Goal: Information Seeking & Learning: Learn about a topic

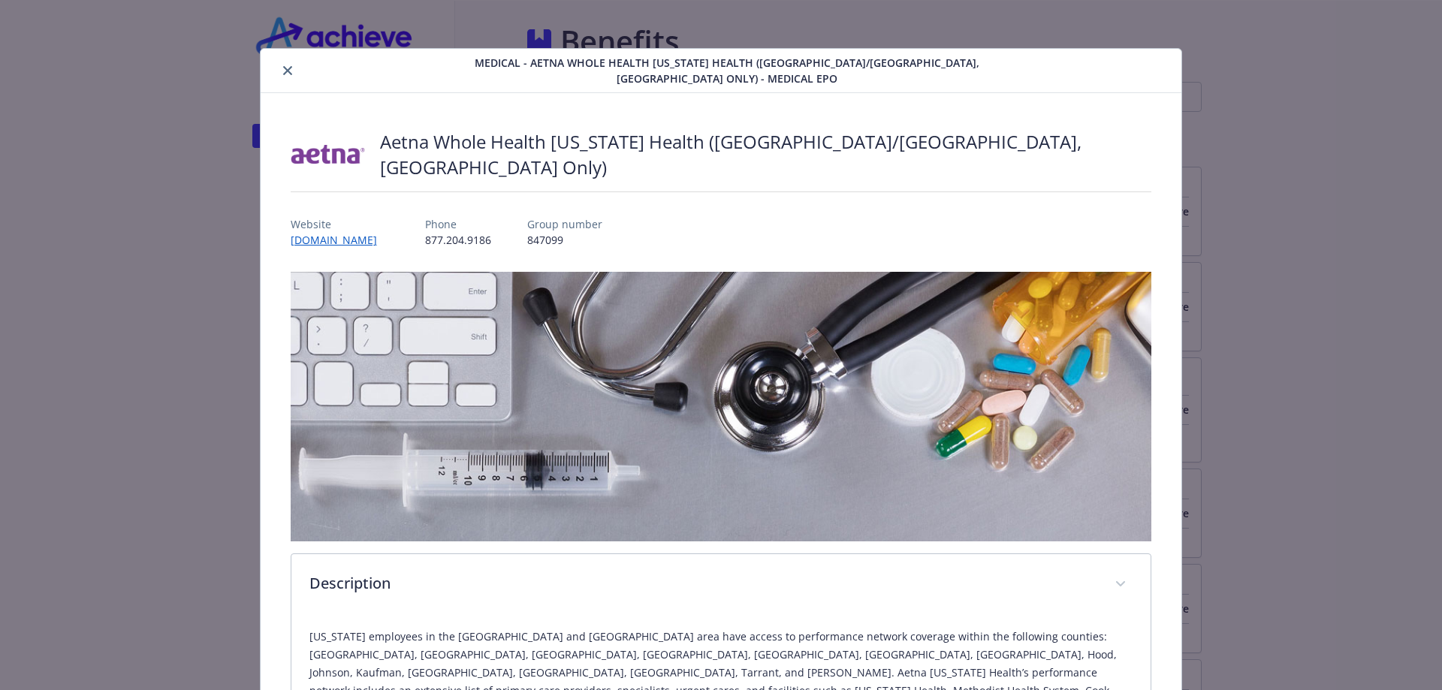
scroll to position [1777, 0]
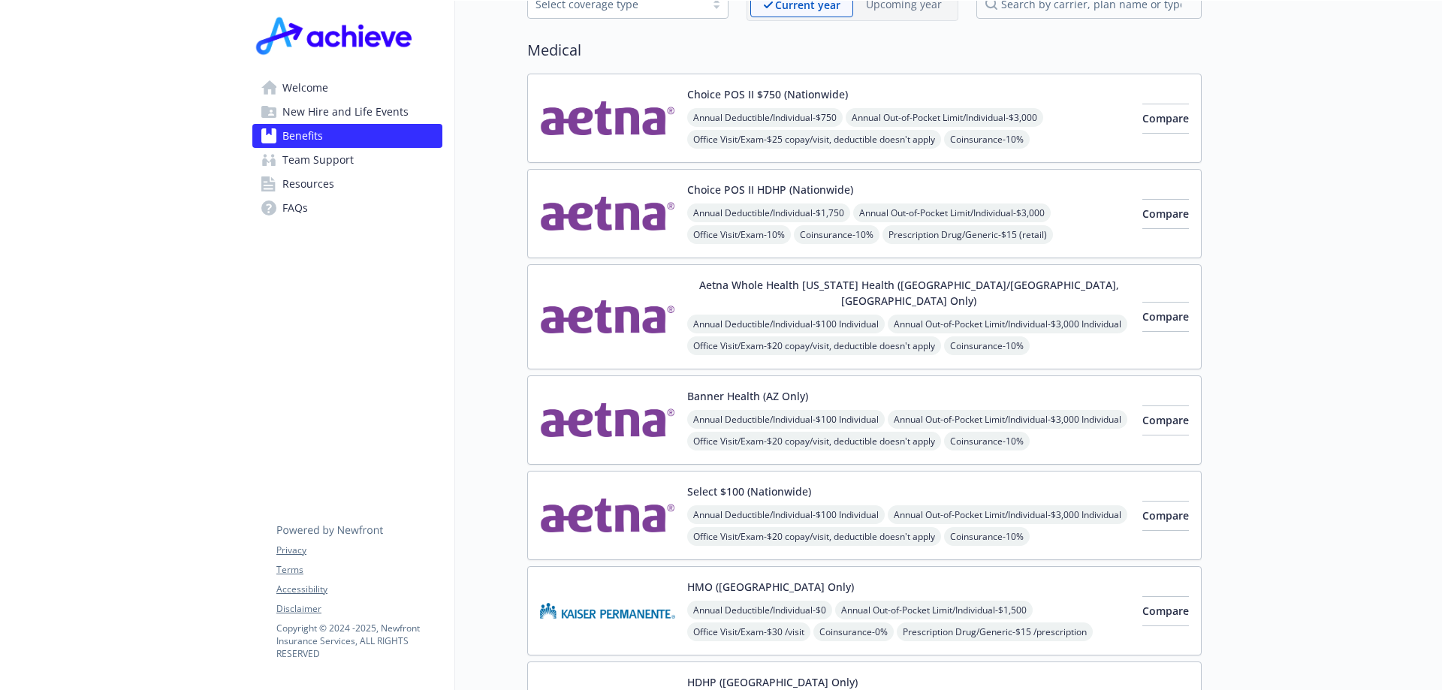
scroll to position [0, 11]
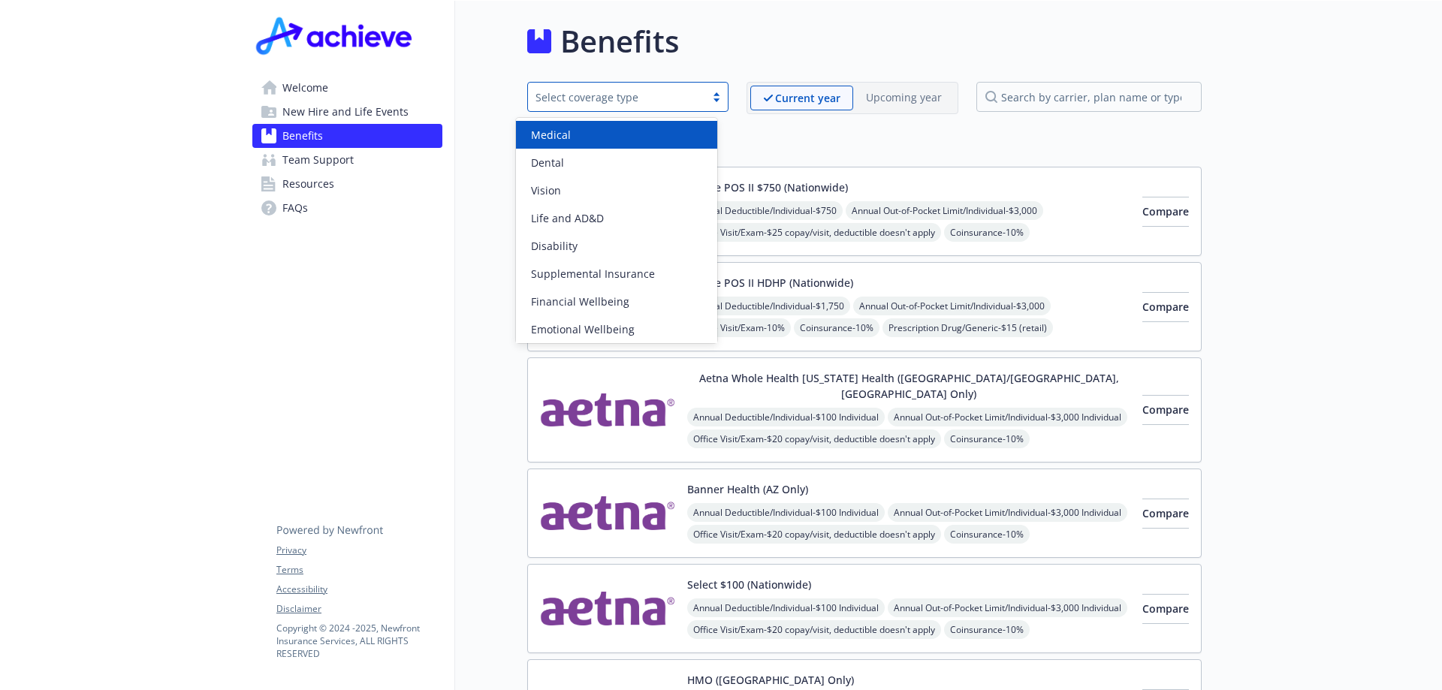
click at [672, 98] on div "Select coverage type" at bounding box center [617, 97] width 162 height 16
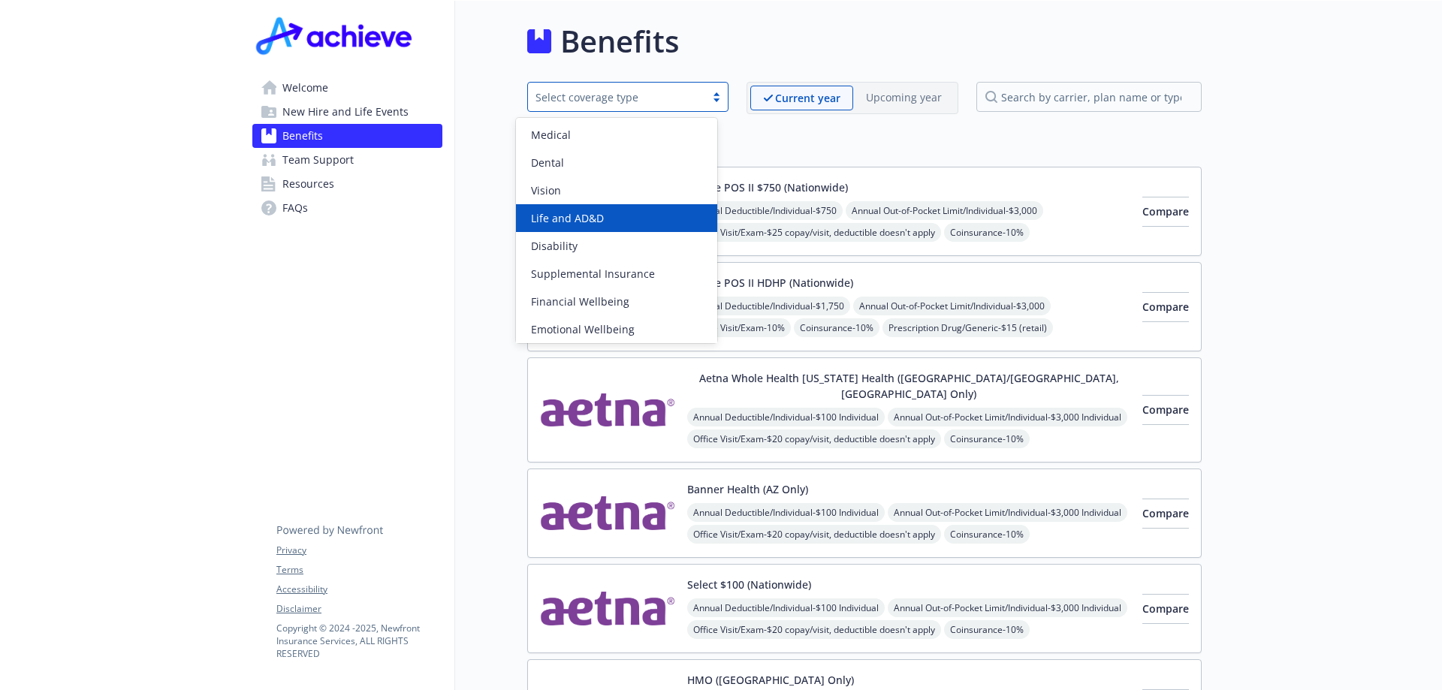
click at [645, 208] on div "Life and AD&D" at bounding box center [616, 218] width 201 height 28
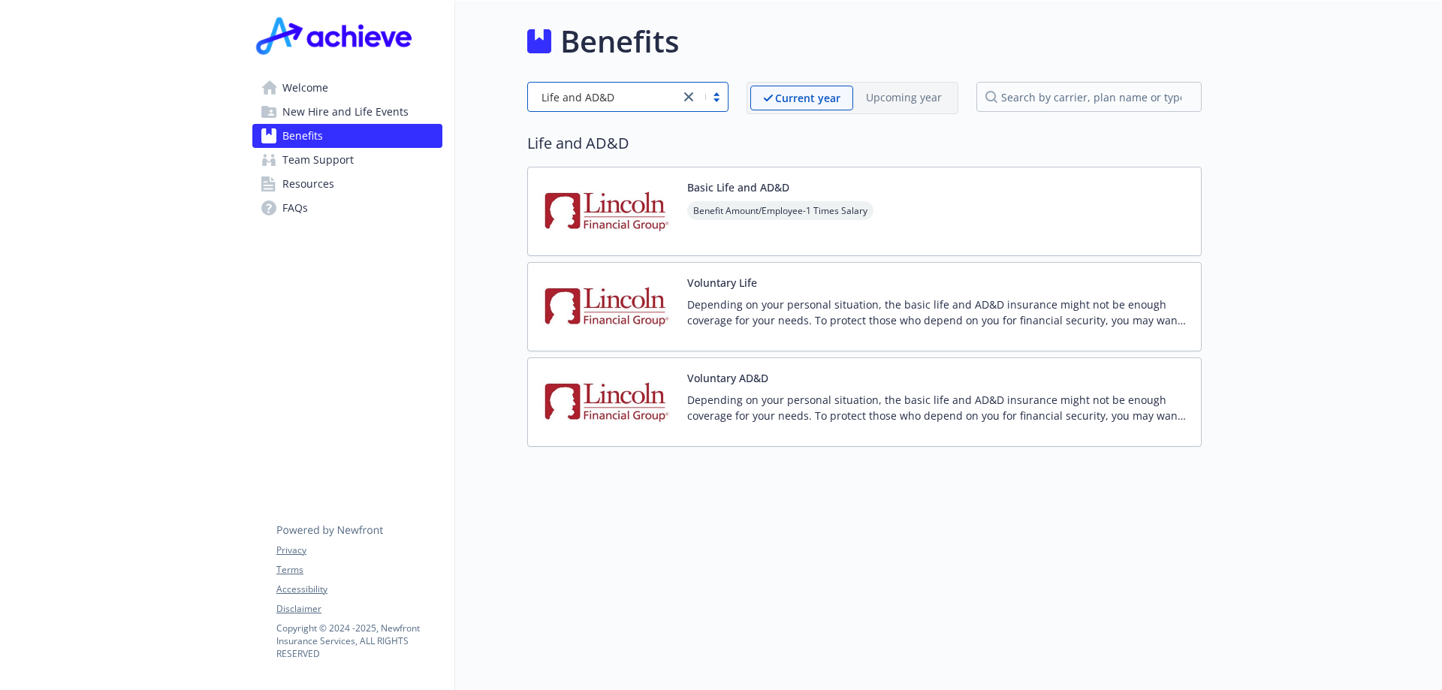
click at [941, 279] on div "Voluntary Life Depending on your personal situation, the basic life and AD&D in…" at bounding box center [938, 307] width 502 height 64
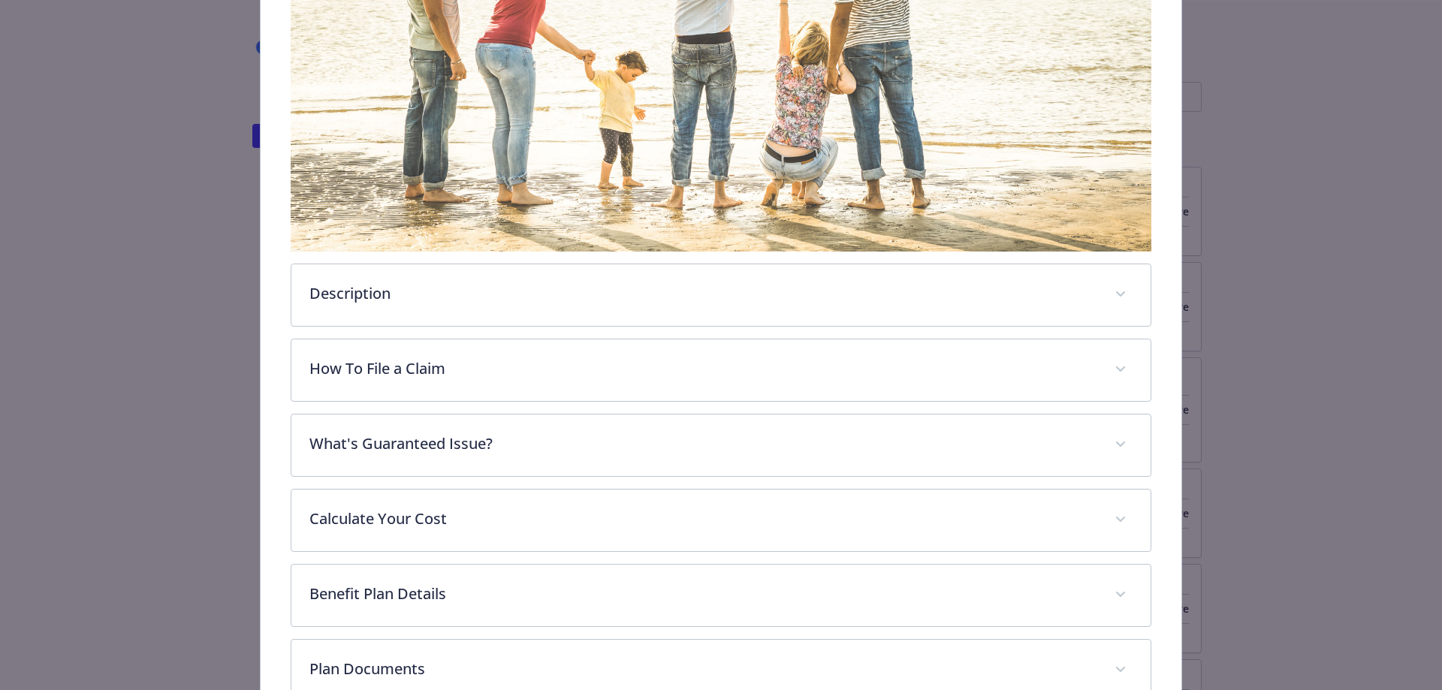
scroll to position [365, 0]
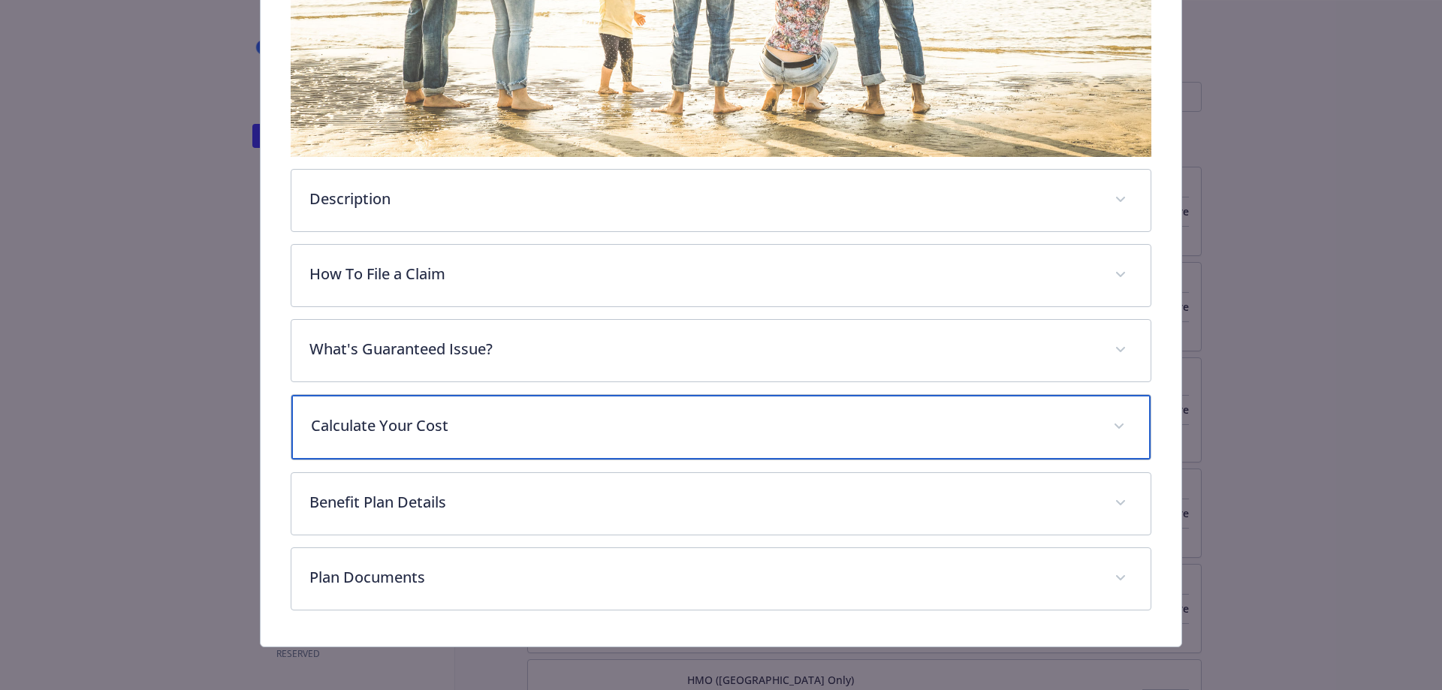
click at [476, 424] on p "Calculate Your Cost" at bounding box center [703, 426] width 785 height 23
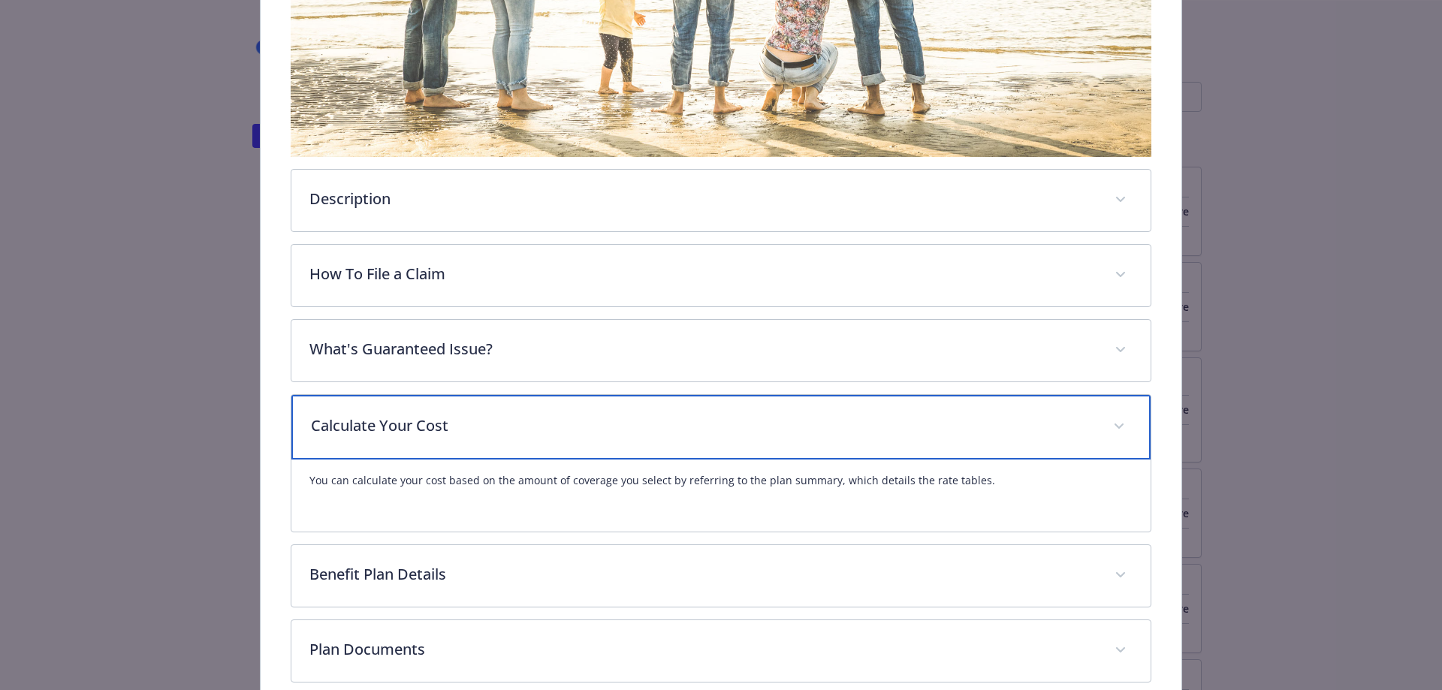
scroll to position [440, 0]
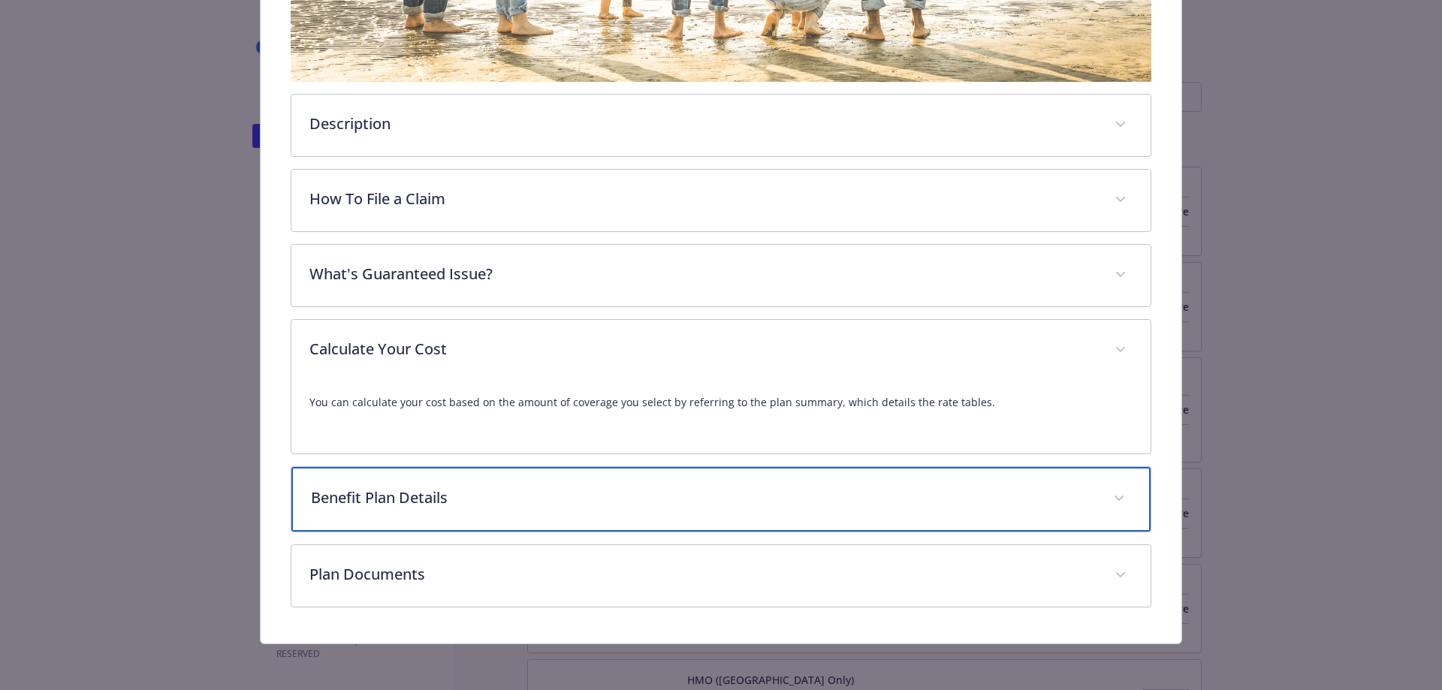
click at [544, 505] on p "Benefit Plan Details" at bounding box center [703, 498] width 785 height 23
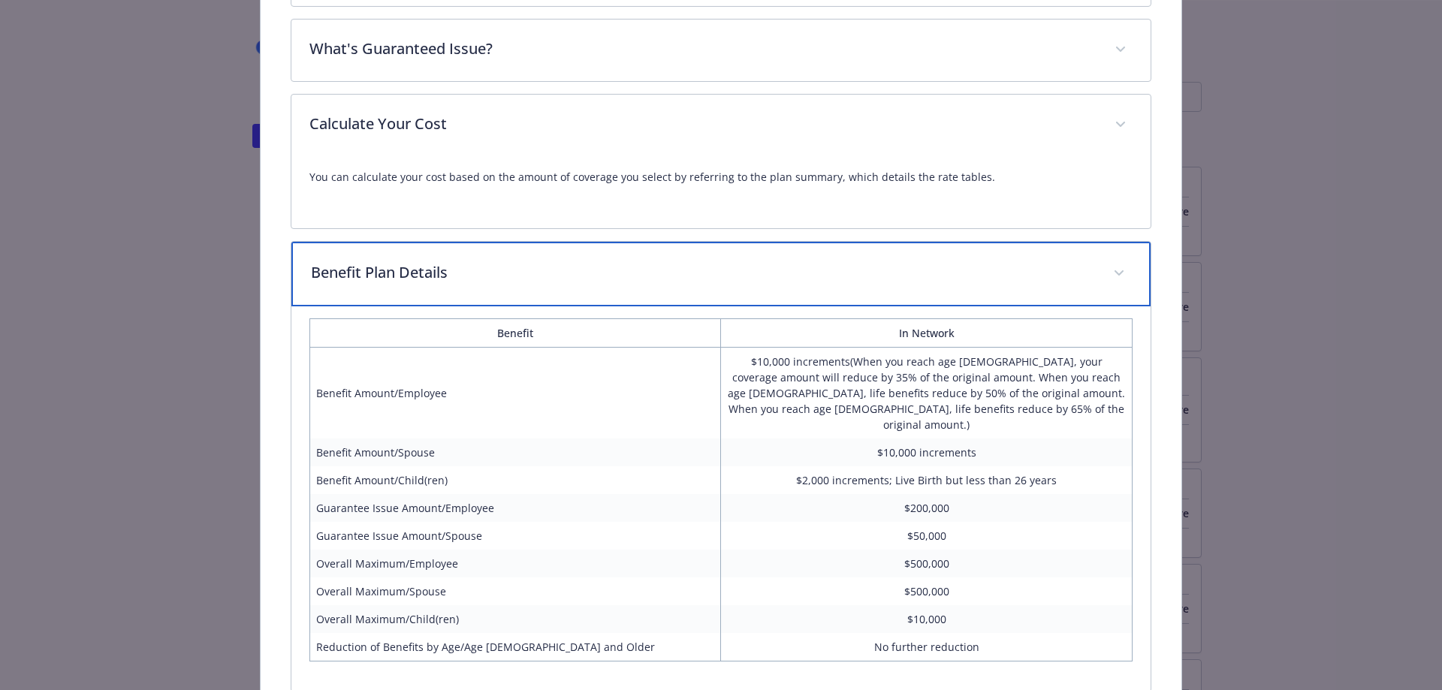
scroll to position [810, 0]
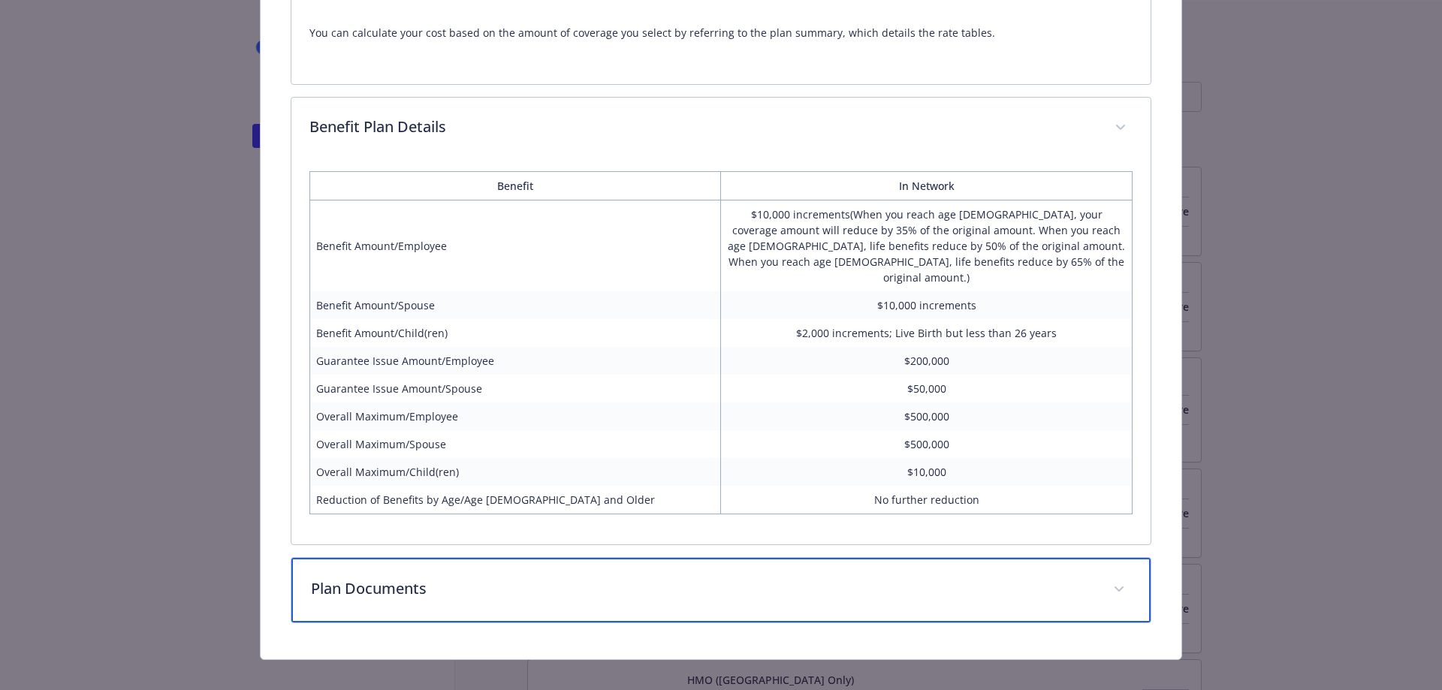
click at [678, 578] on p "Plan Documents" at bounding box center [703, 589] width 785 height 23
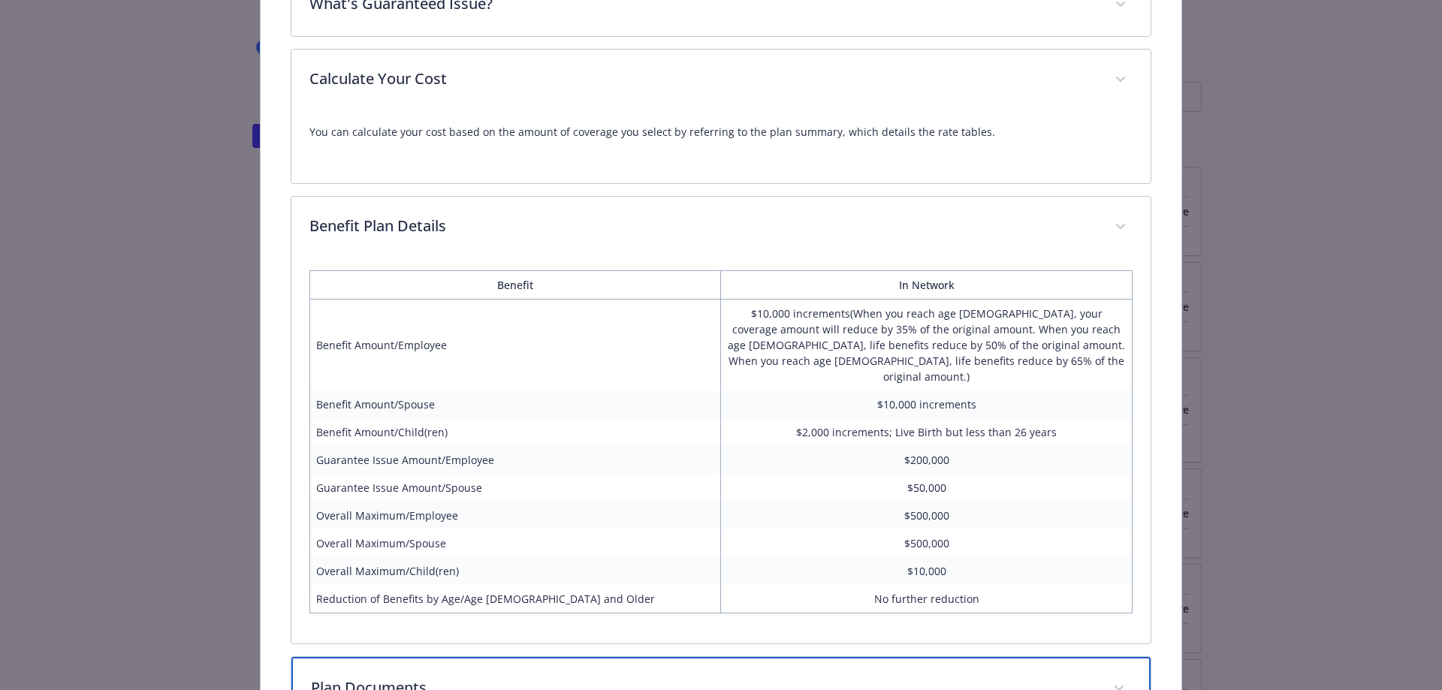
scroll to position [786, 0]
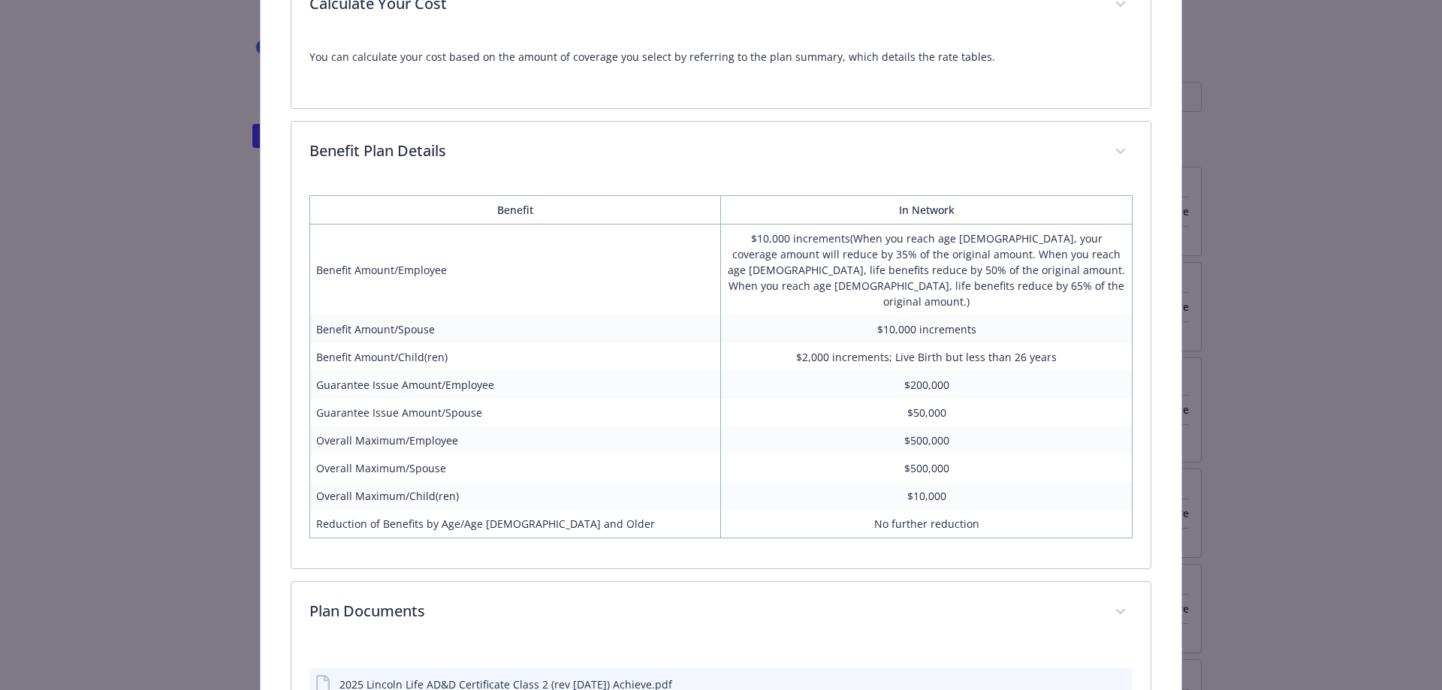
click at [589, 371] on td "Guarantee Issue Amount/Employee" at bounding box center [516, 385] width 412 height 28
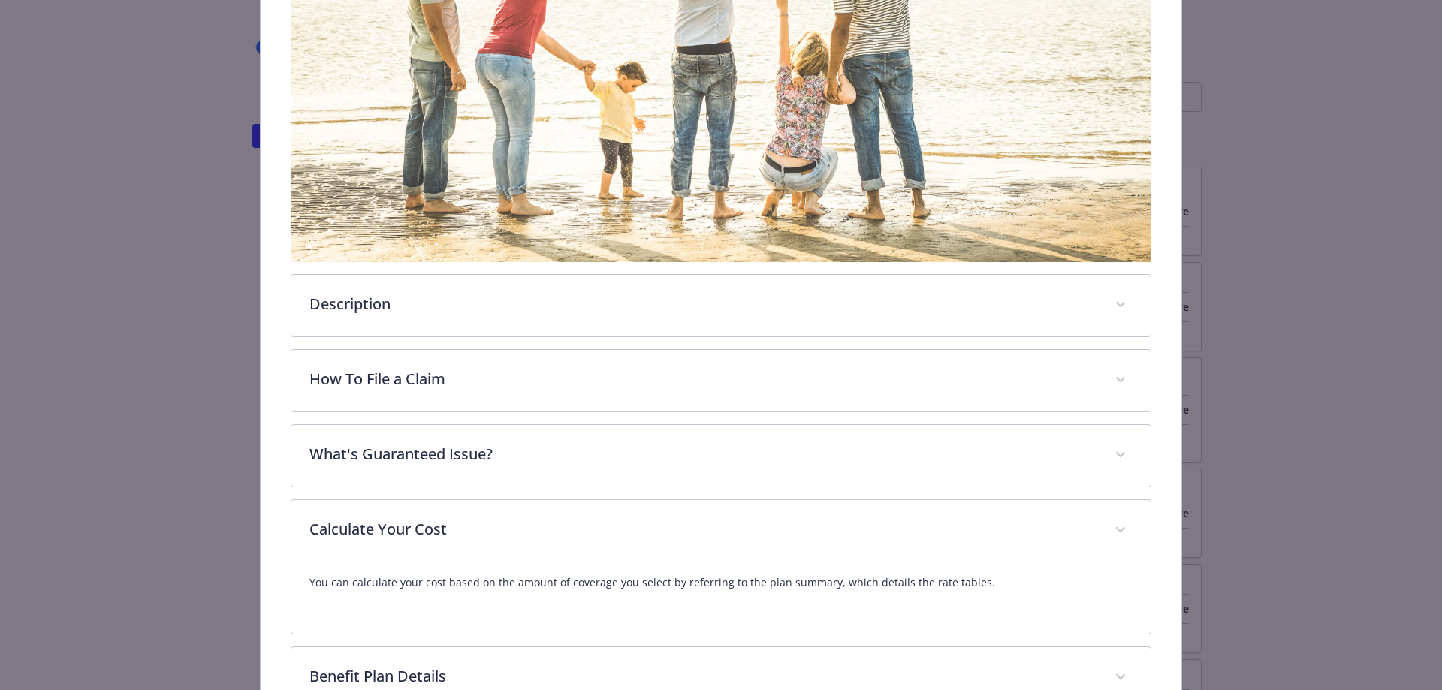
scroll to position [410, 0]
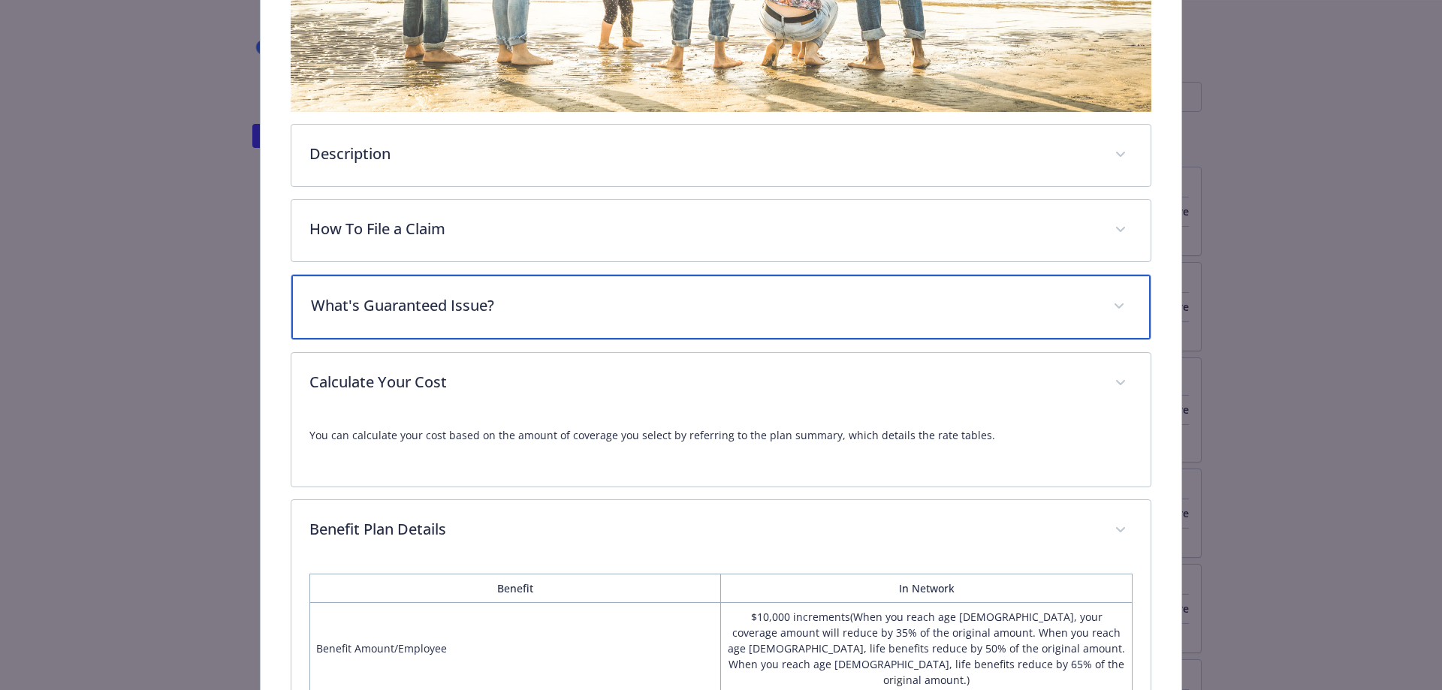
click at [571, 307] on p "What's Guaranteed Issue?" at bounding box center [703, 305] width 785 height 23
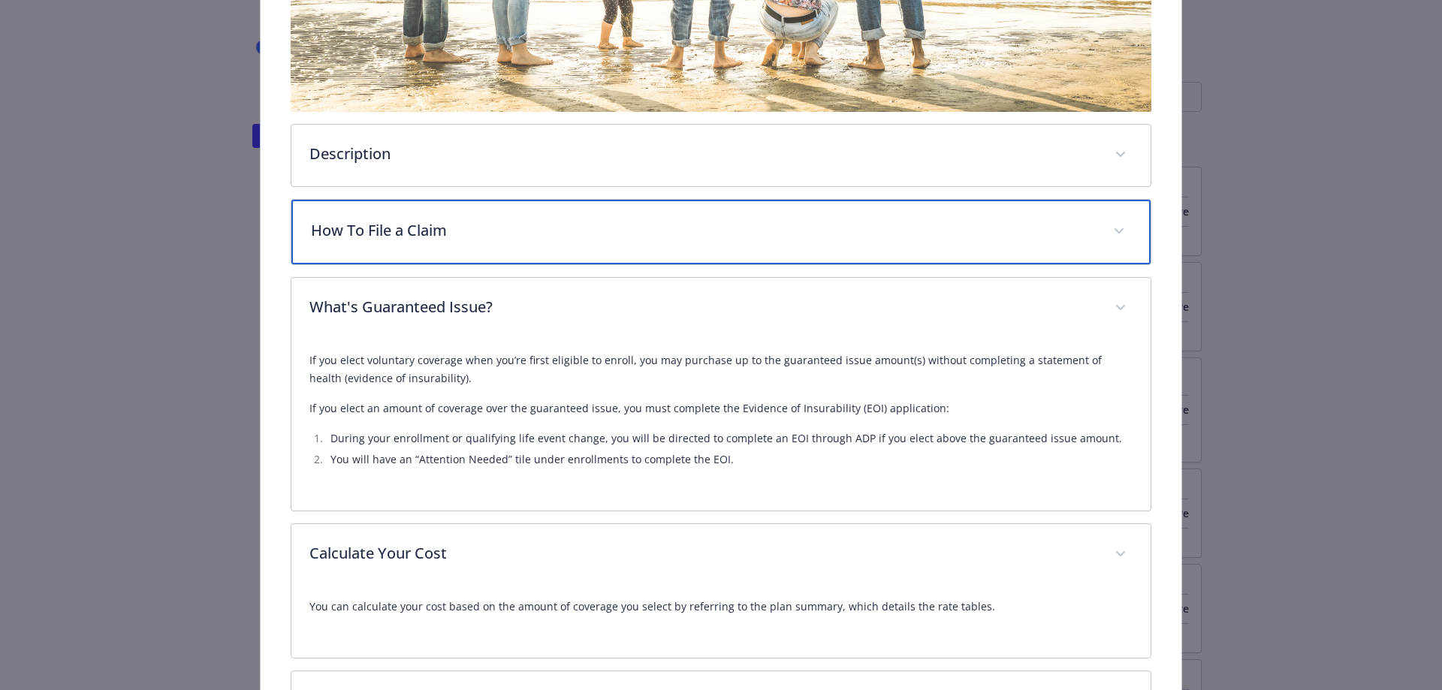
click at [586, 237] on p "How To File a Claim" at bounding box center [703, 230] width 785 height 23
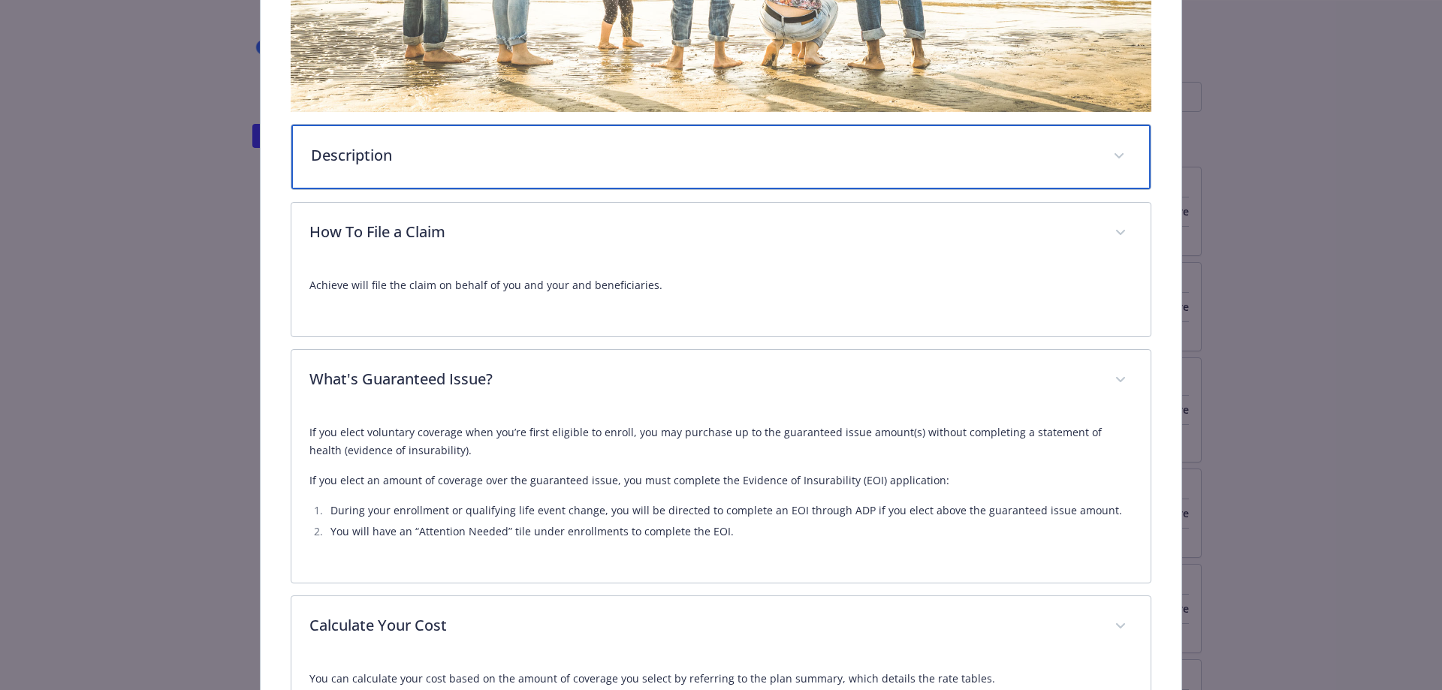
click at [564, 174] on div "Description" at bounding box center [721, 157] width 860 height 65
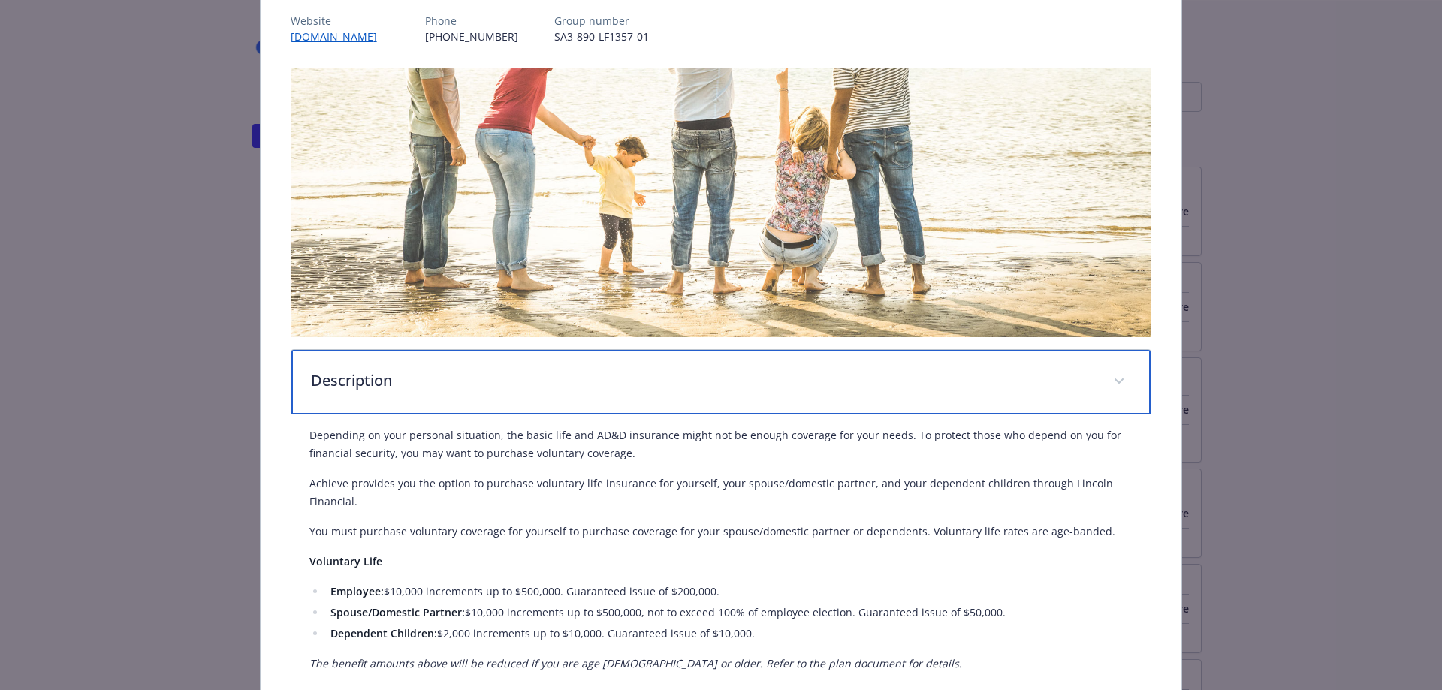
scroll to position [0, 0]
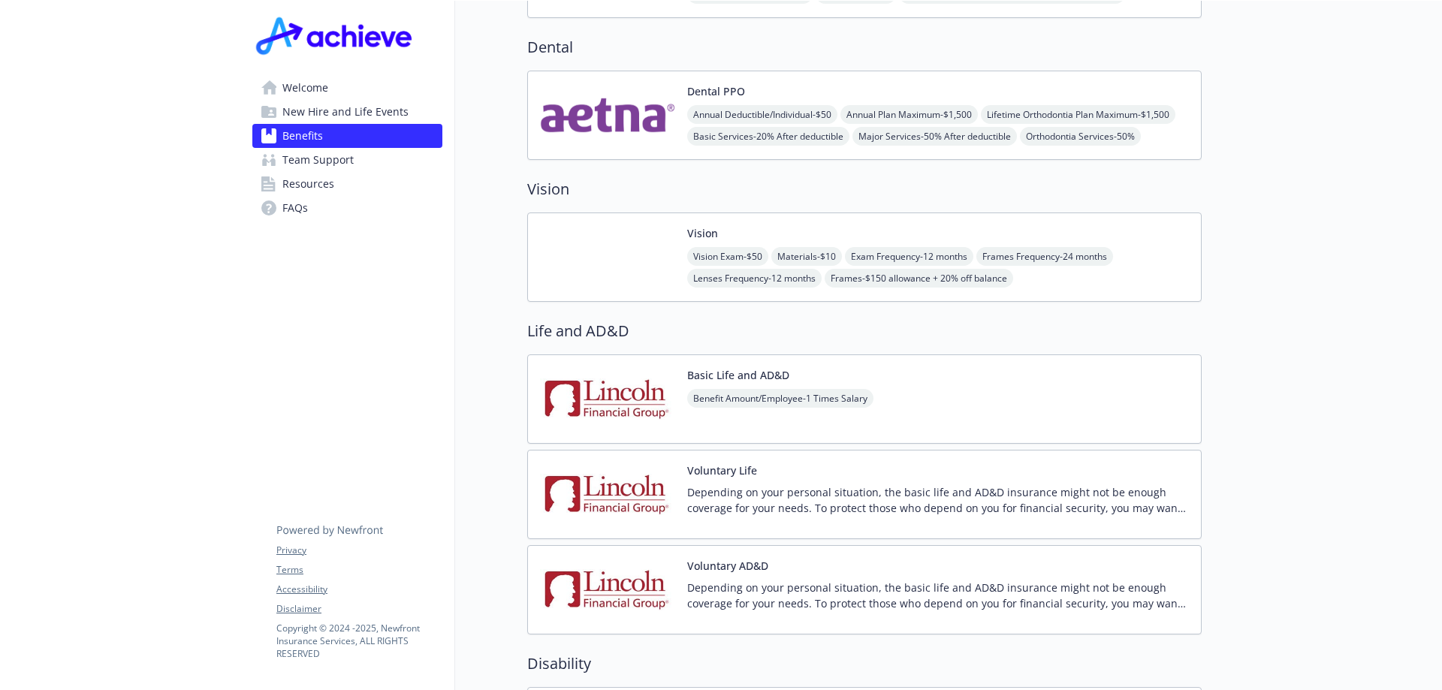
scroll to position [977, 11]
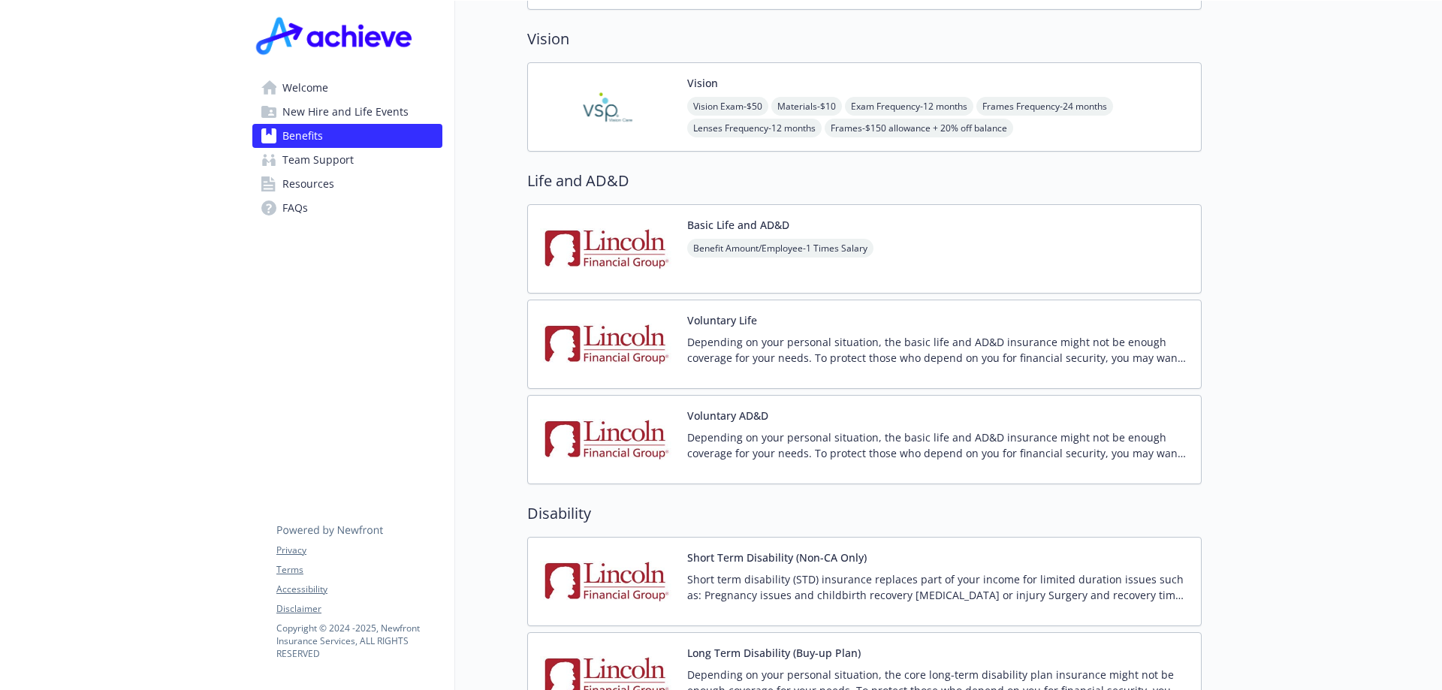
click at [1042, 255] on div "Basic Life and AD&D Benefit Amount/Employee - 1 Times Salary" at bounding box center [864, 248] width 675 height 89
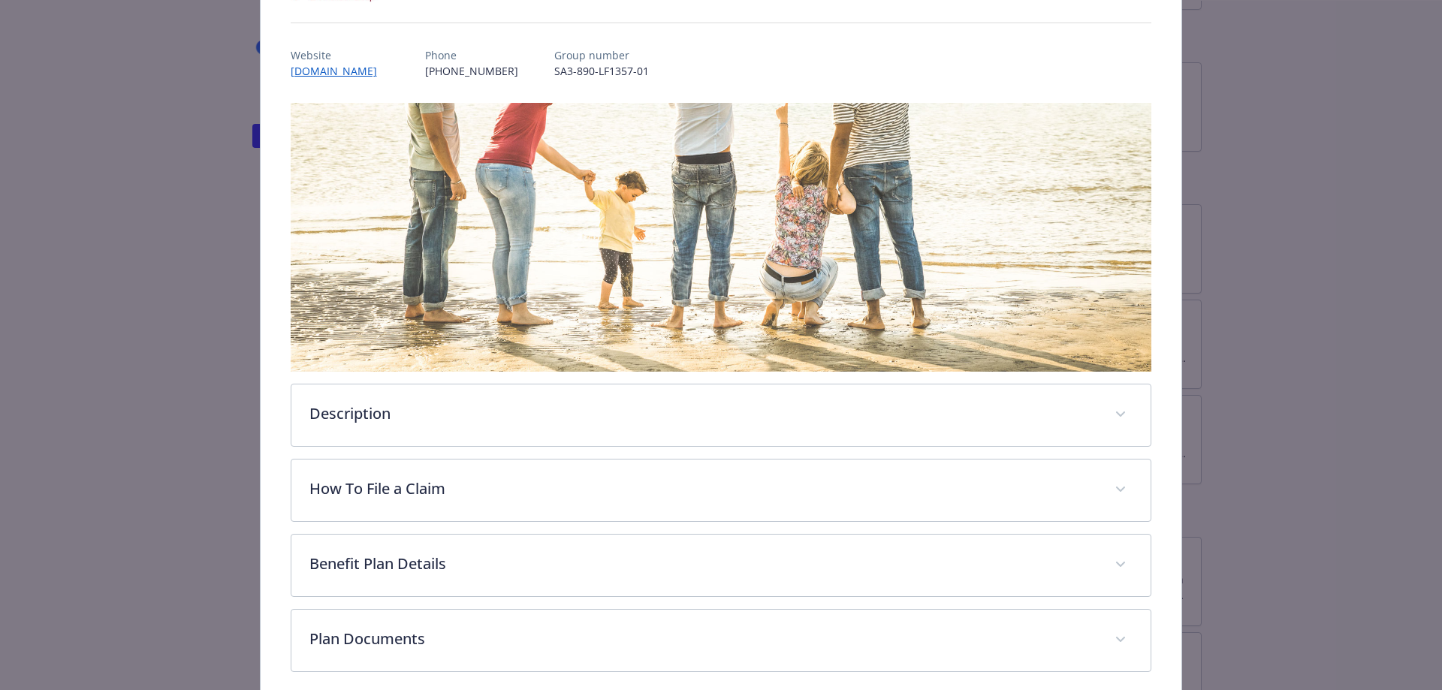
scroll to position [215, 0]
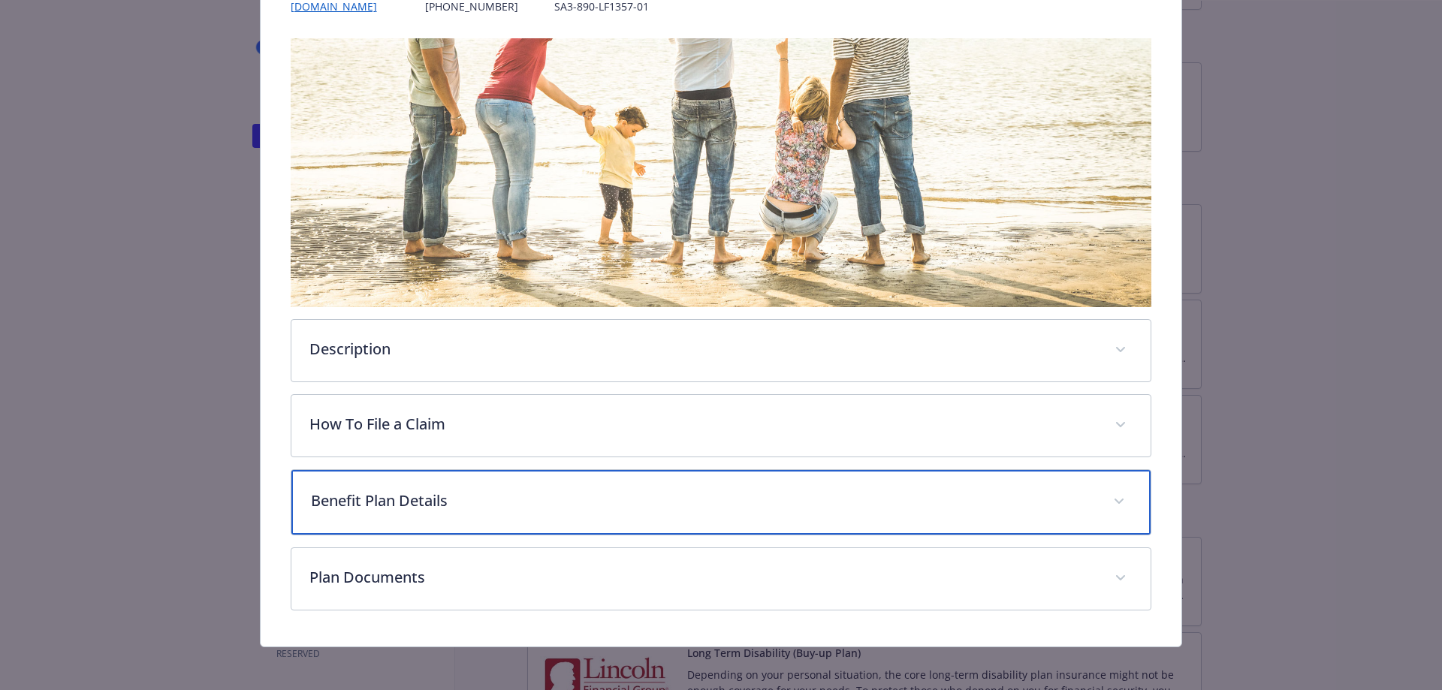
click at [747, 497] on p "Benefit Plan Details" at bounding box center [703, 501] width 785 height 23
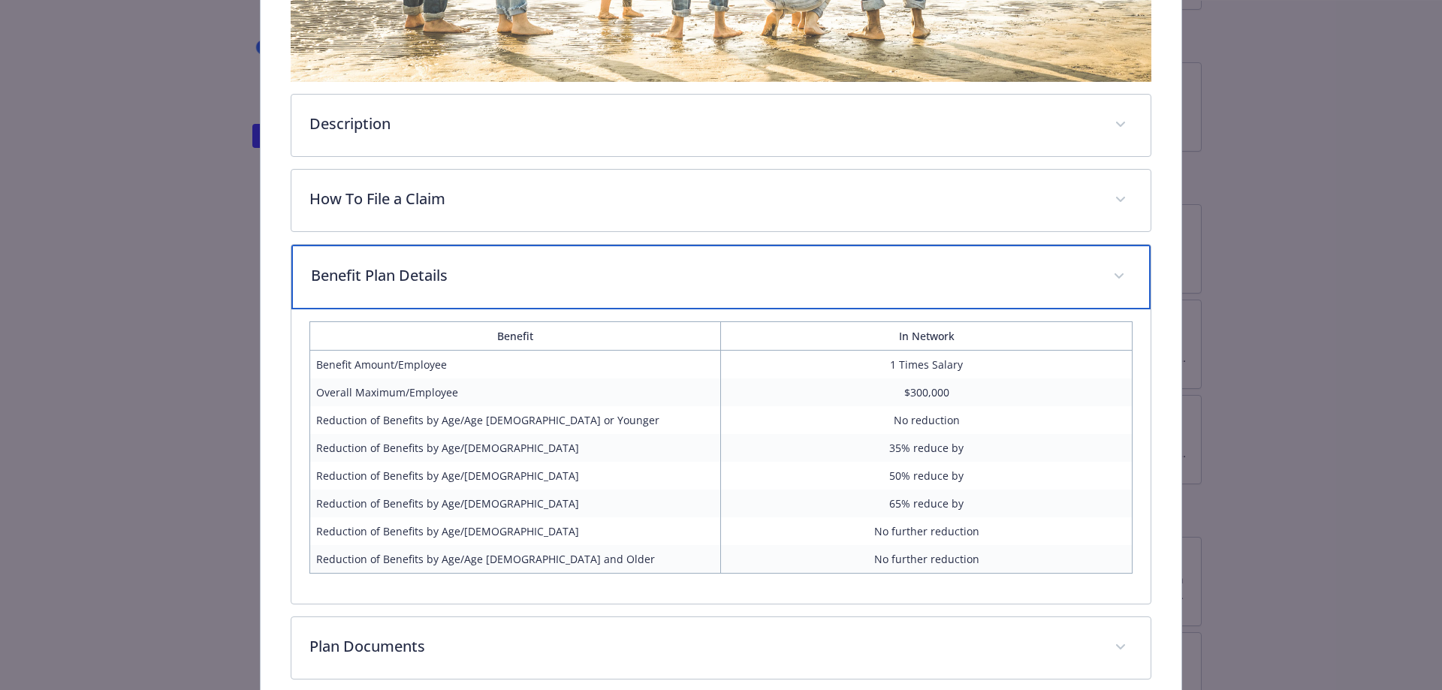
scroll to position [290, 0]
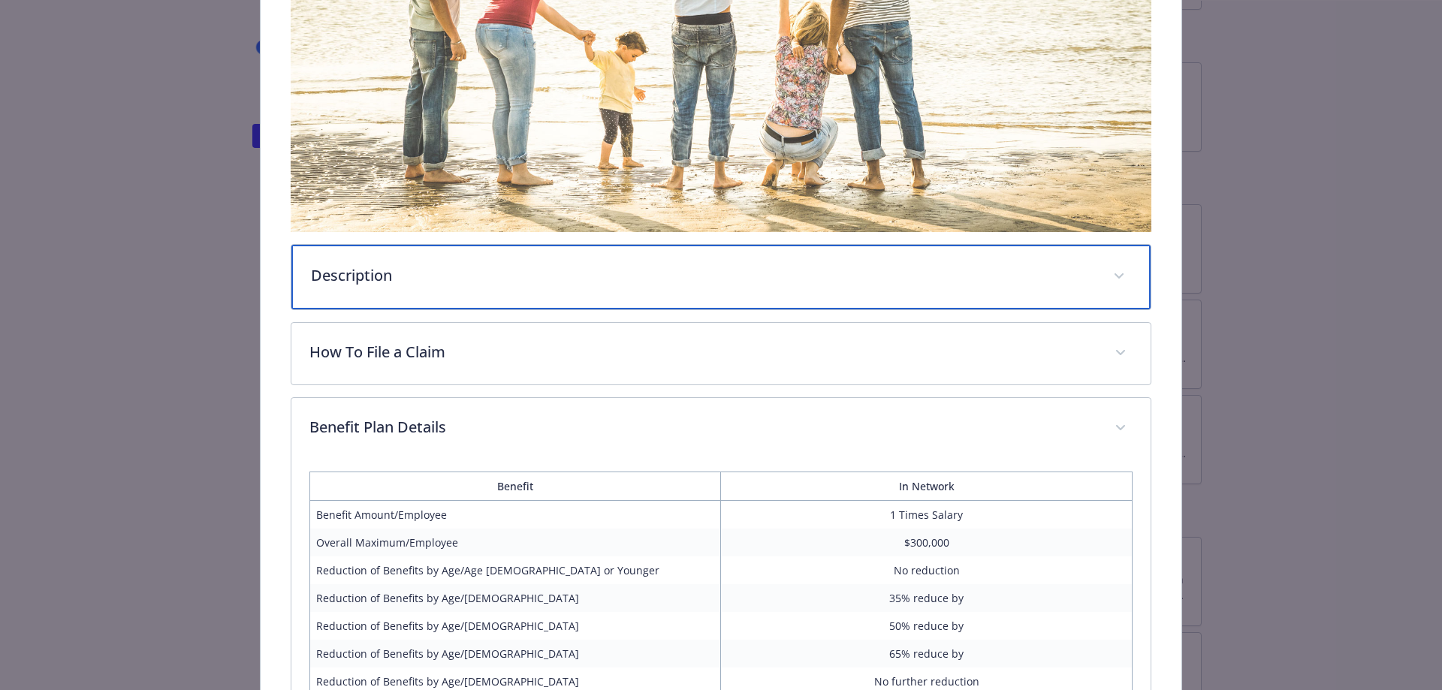
click at [721, 279] on p "Description" at bounding box center [703, 275] width 785 height 23
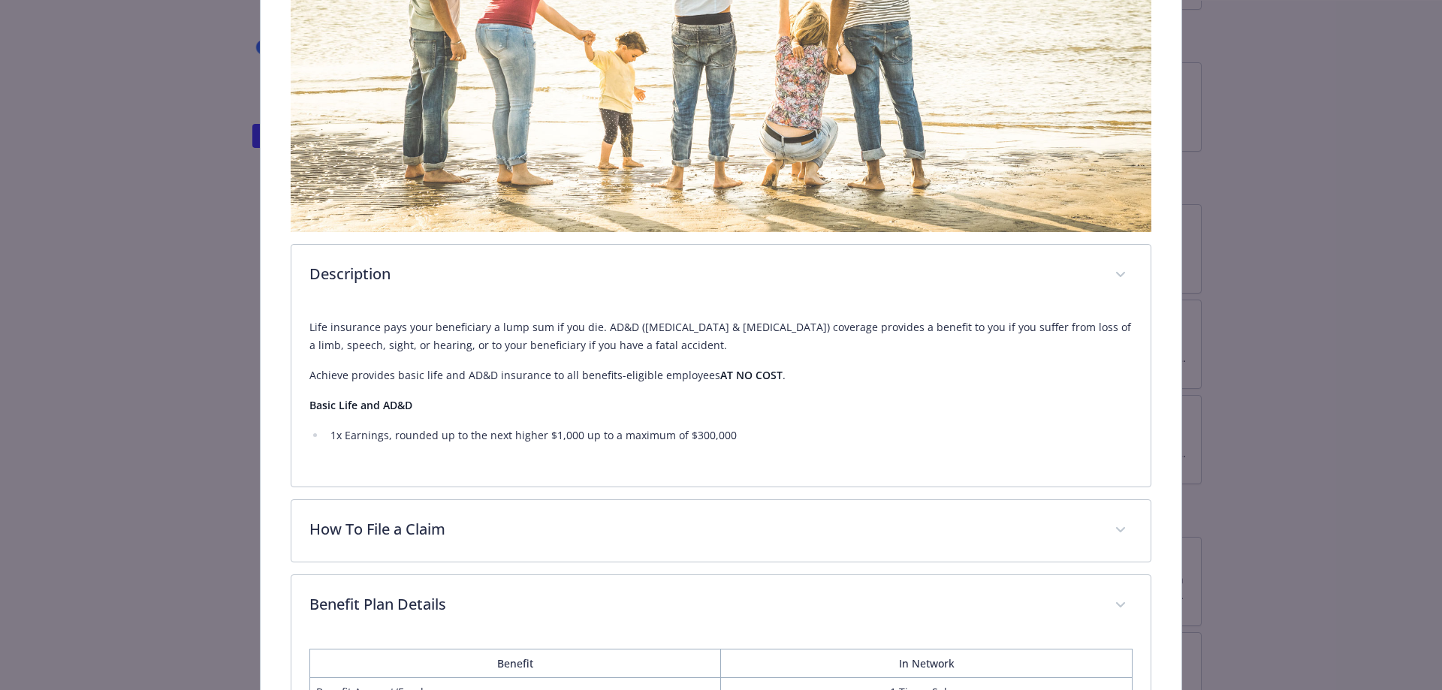
click at [910, 393] on div "Life insurance pays your beneficiary a lump sum if you die. AD&D ([MEDICAL_DATA…" at bounding box center [722, 382] width 824 height 126
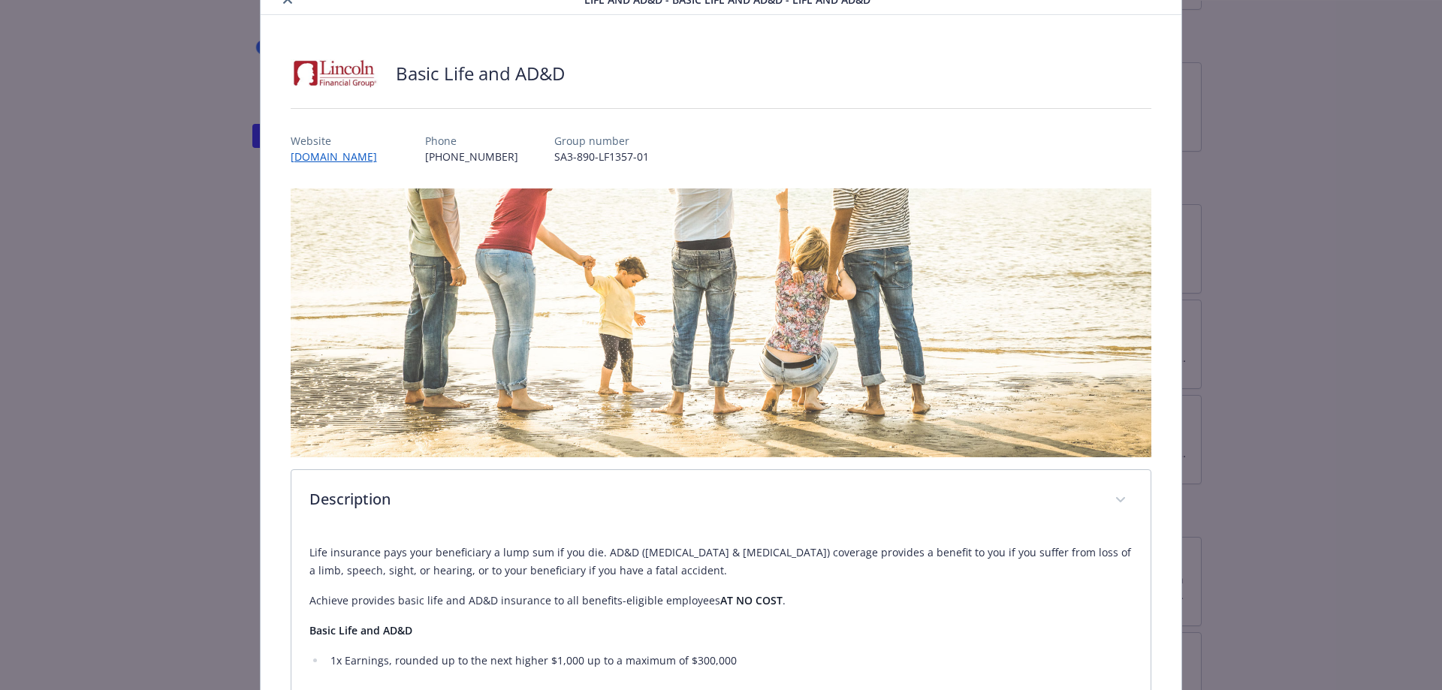
scroll to position [0, 0]
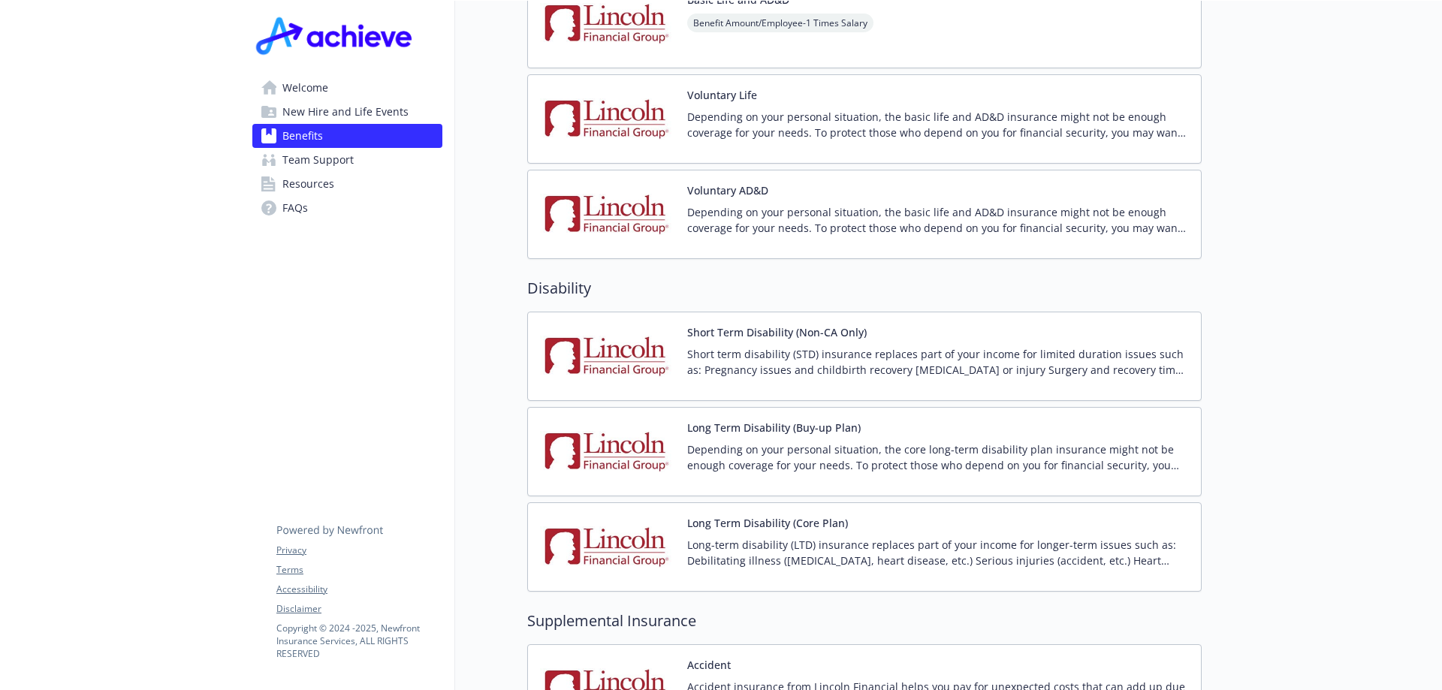
scroll to position [1277, 11]
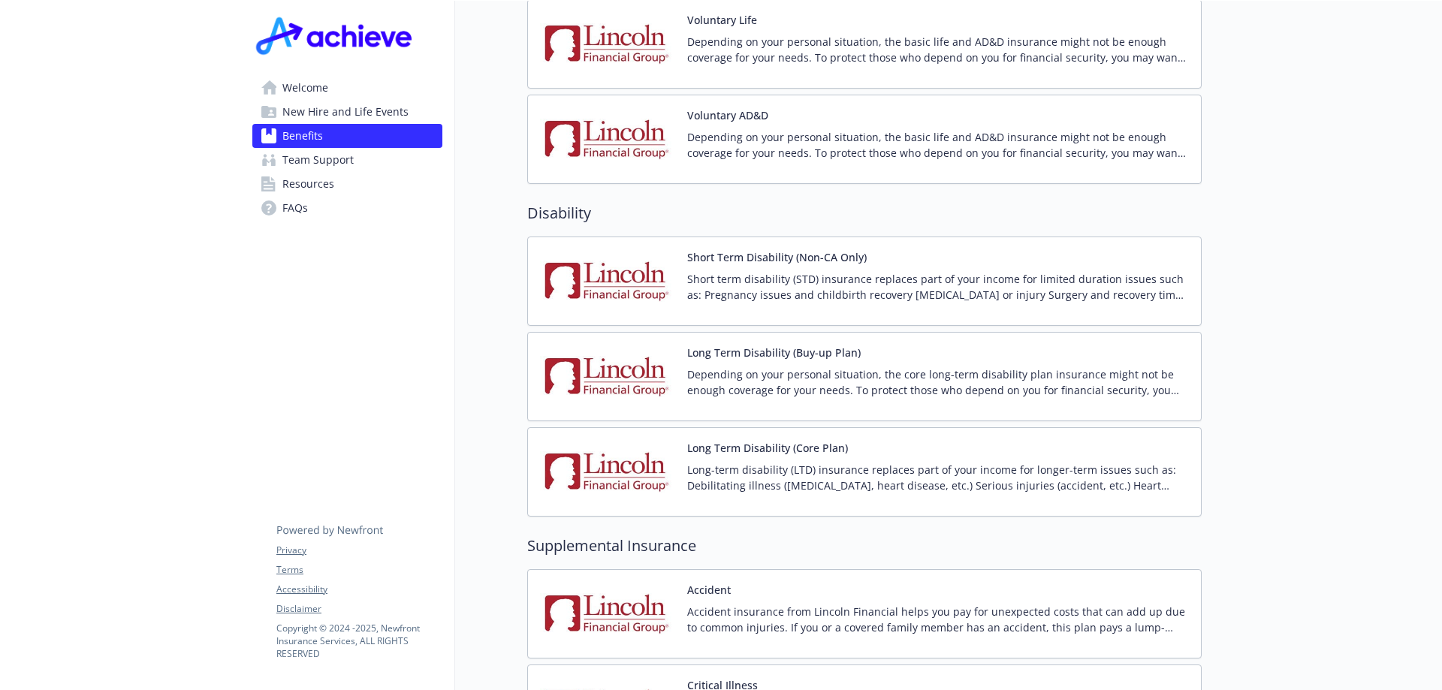
click at [908, 271] on p "Short term disability (STD) insurance replaces part of your income for limited …" at bounding box center [938, 287] width 502 height 32
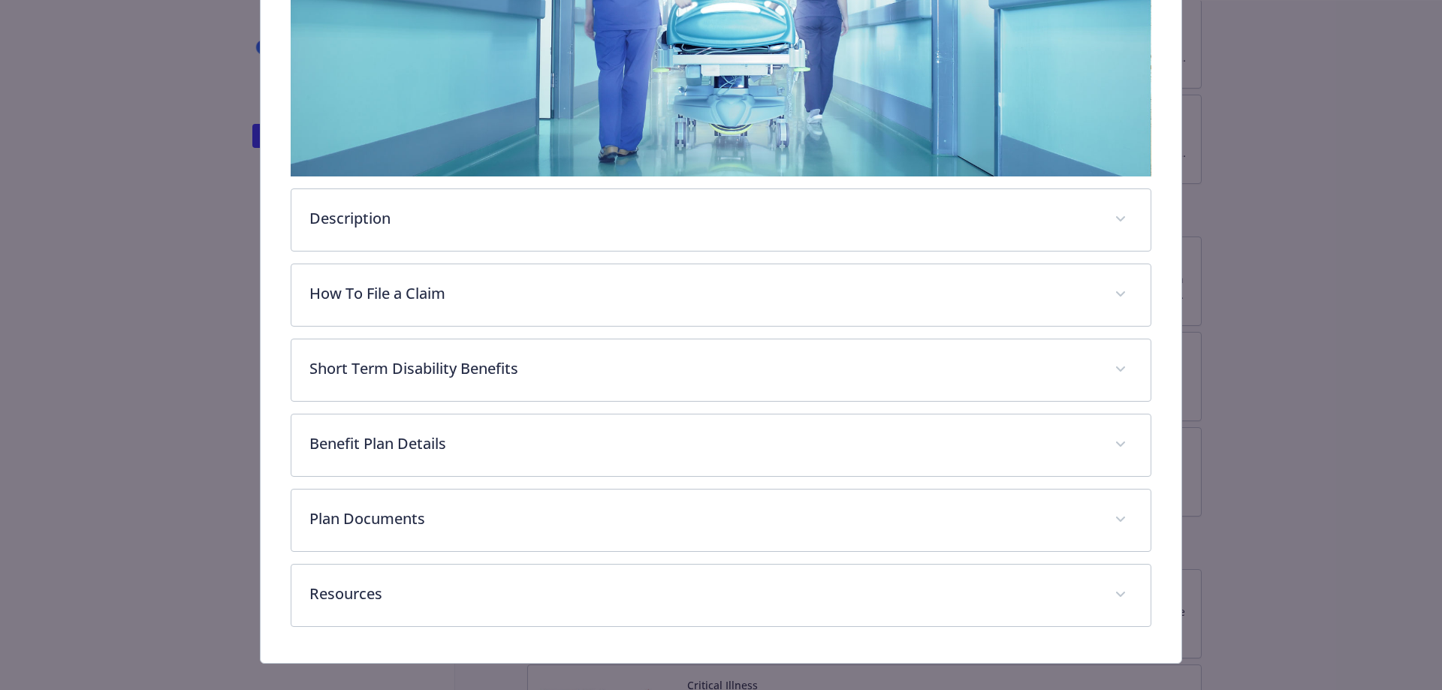
scroll to position [365, 0]
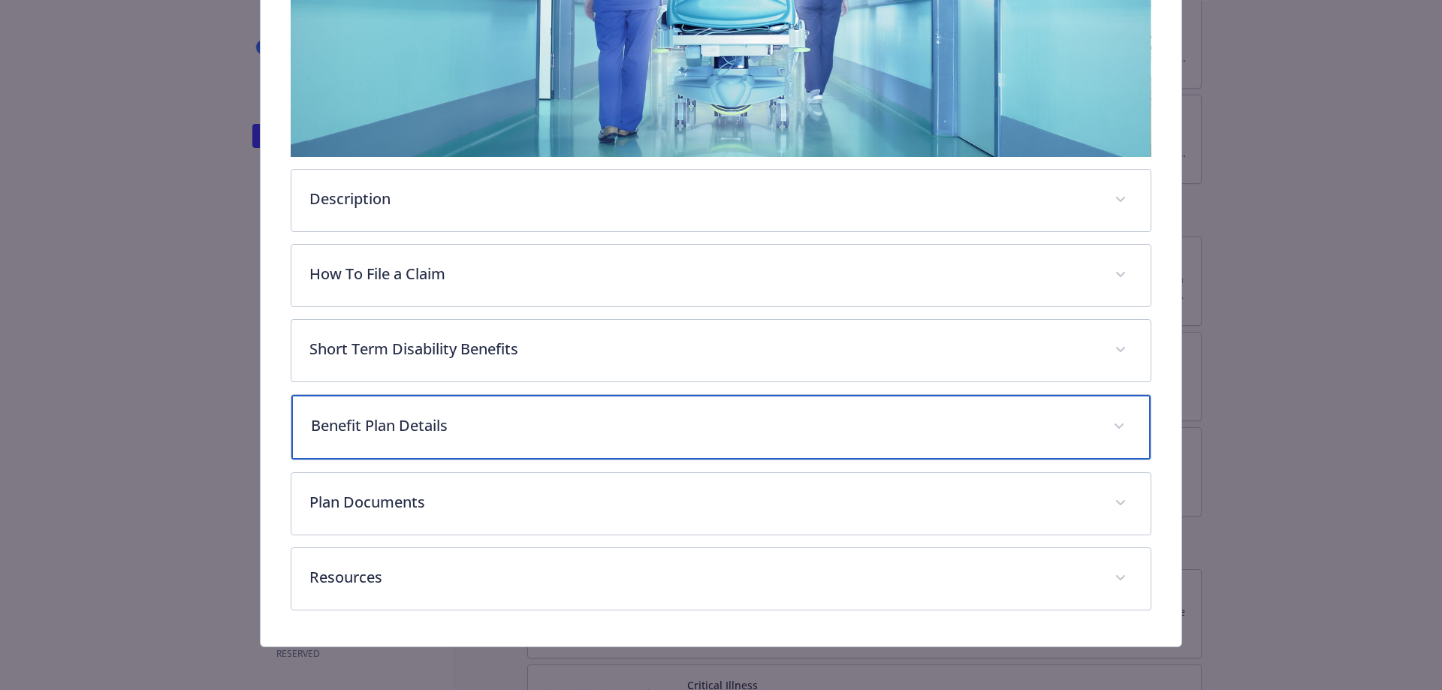
click at [757, 424] on p "Benefit Plan Details" at bounding box center [703, 426] width 785 height 23
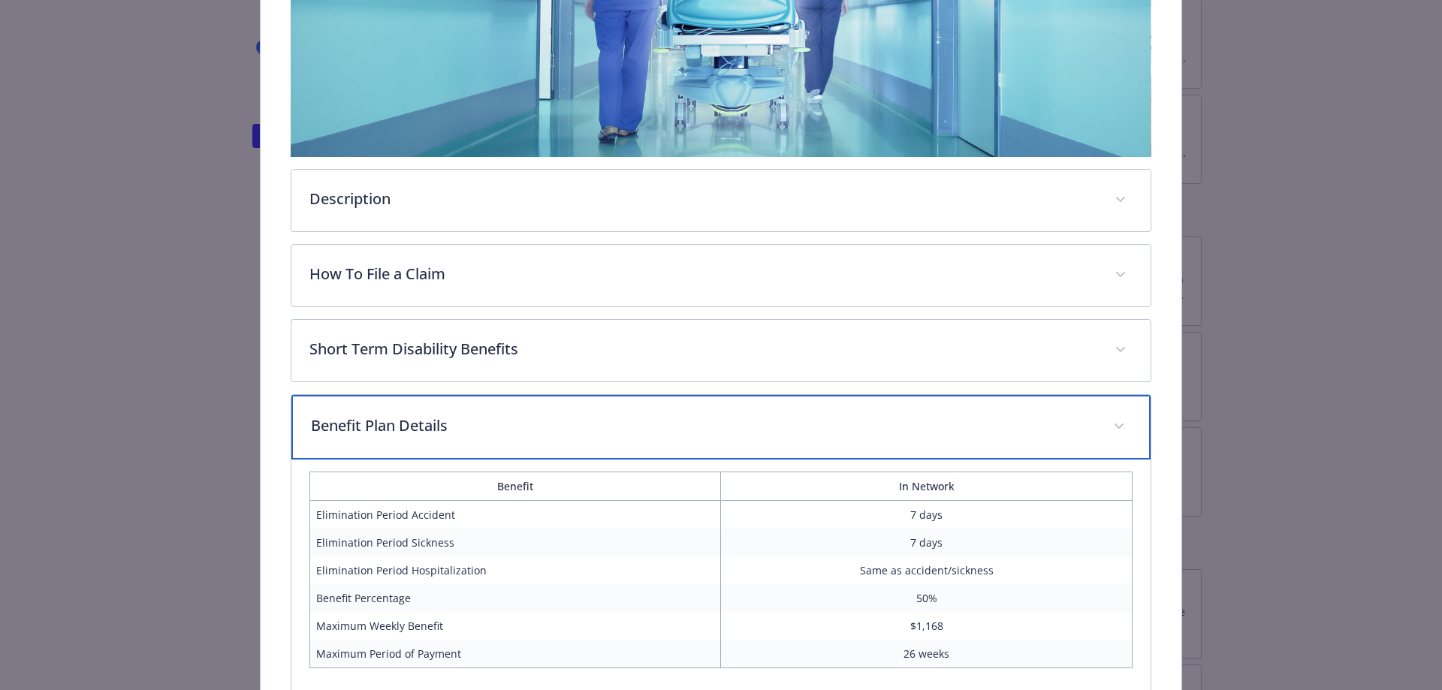
scroll to position [515, 0]
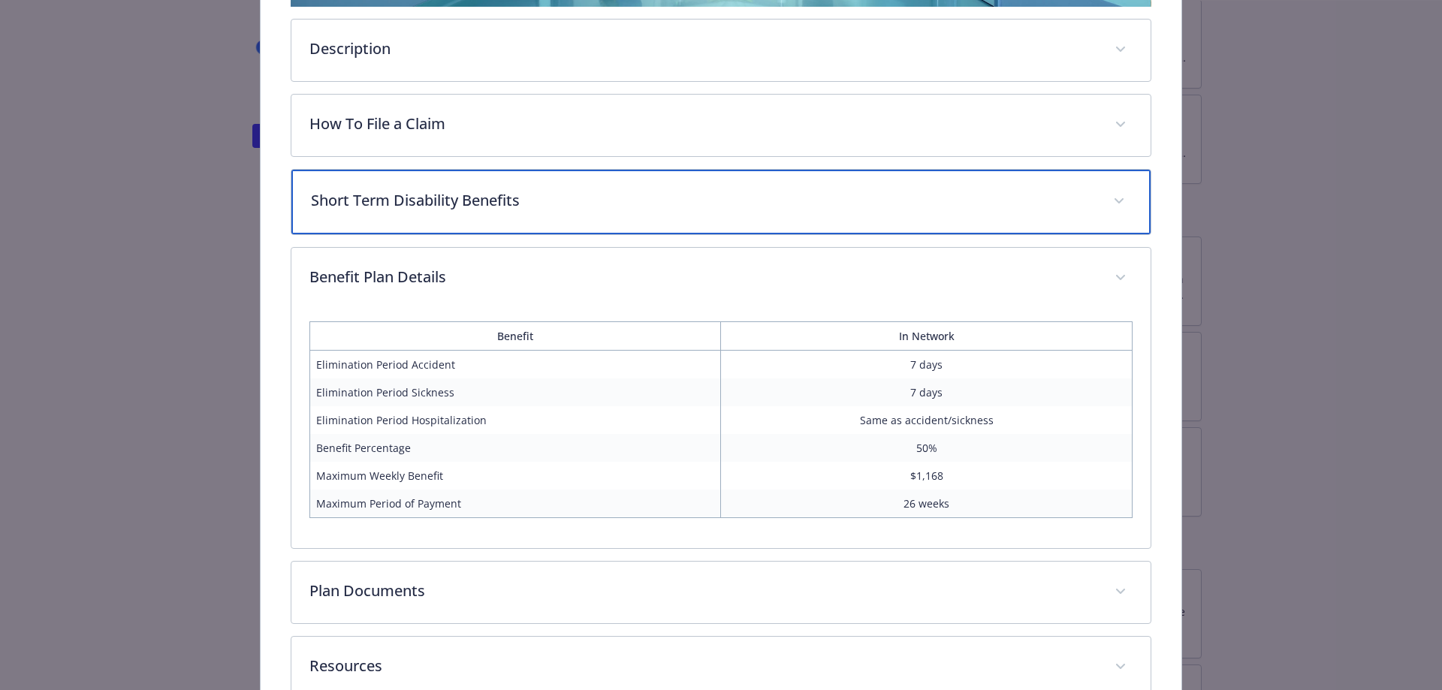
click at [710, 210] on div "Short Term Disability Benefits" at bounding box center [721, 202] width 860 height 65
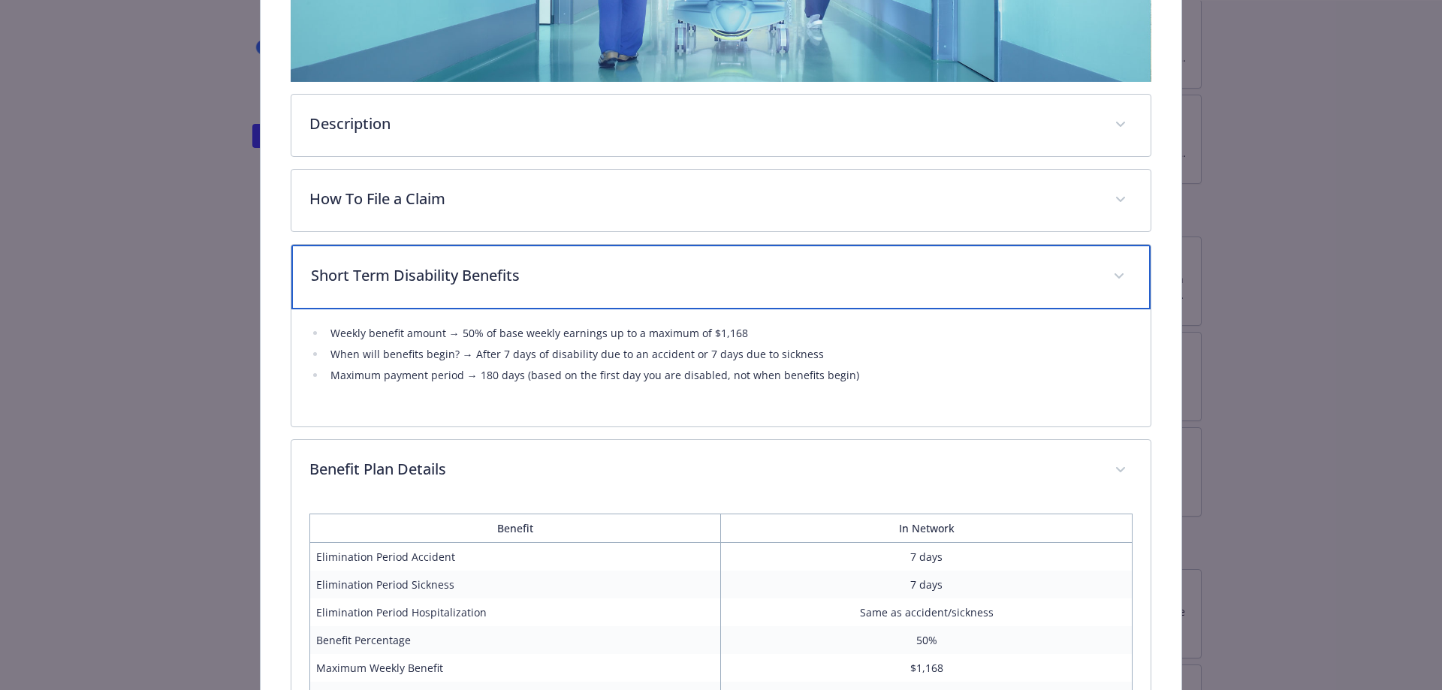
scroll to position [290, 0]
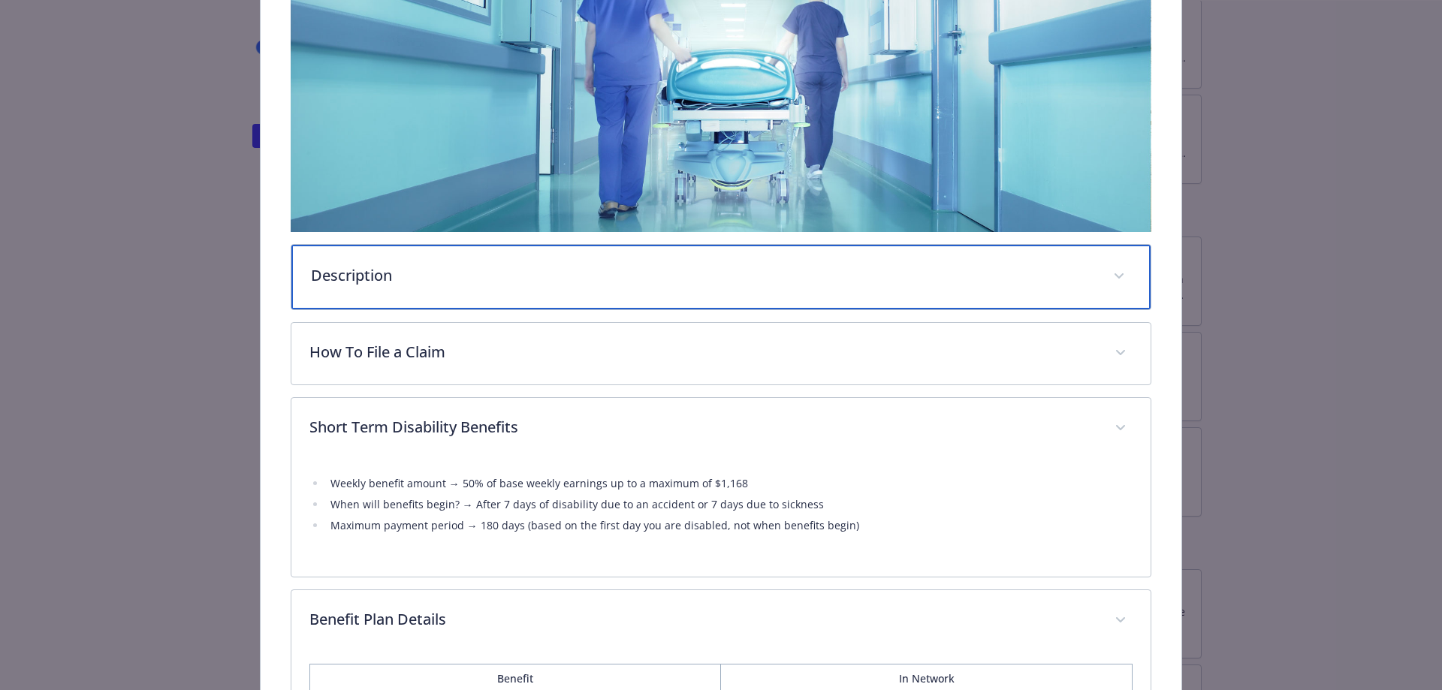
click at [737, 278] on p "Description" at bounding box center [703, 275] width 785 height 23
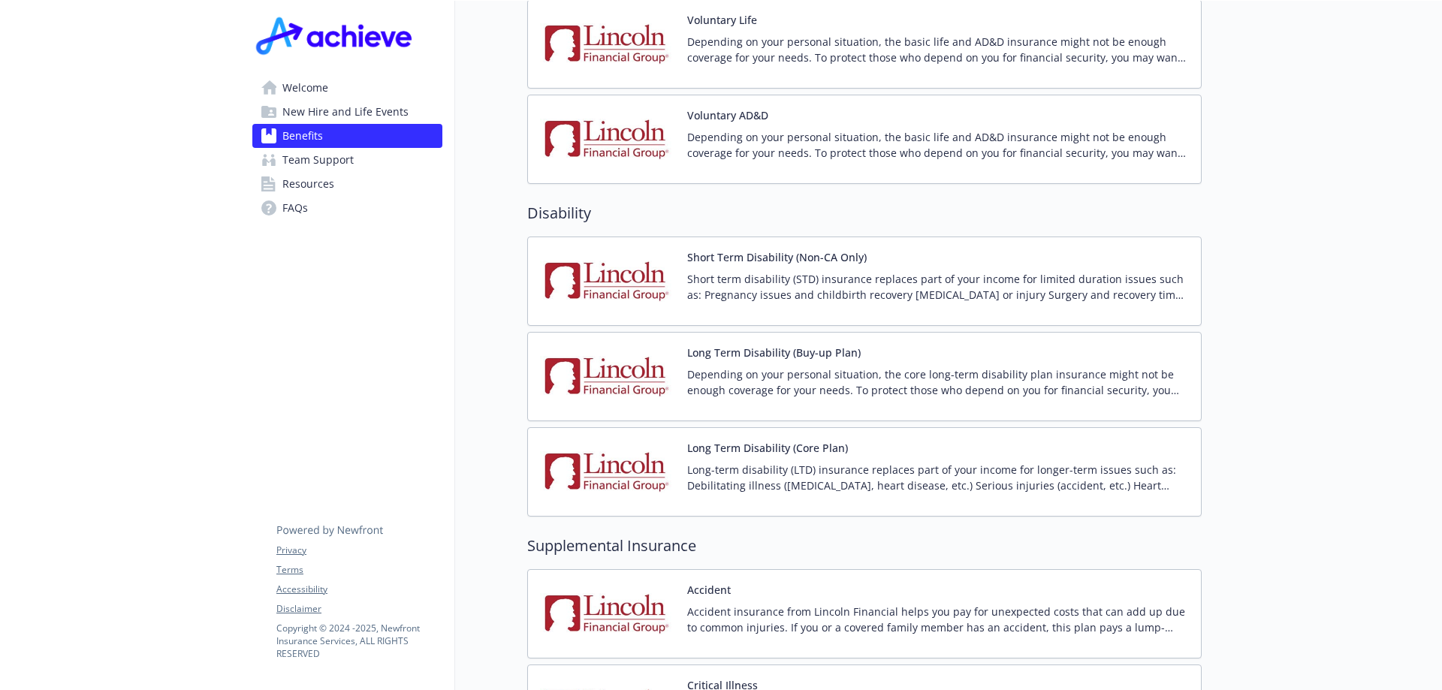
click at [895, 440] on div "Long Term Disability (Core Plan) Long-term disability (LTD) insurance replaces …" at bounding box center [938, 472] width 502 height 64
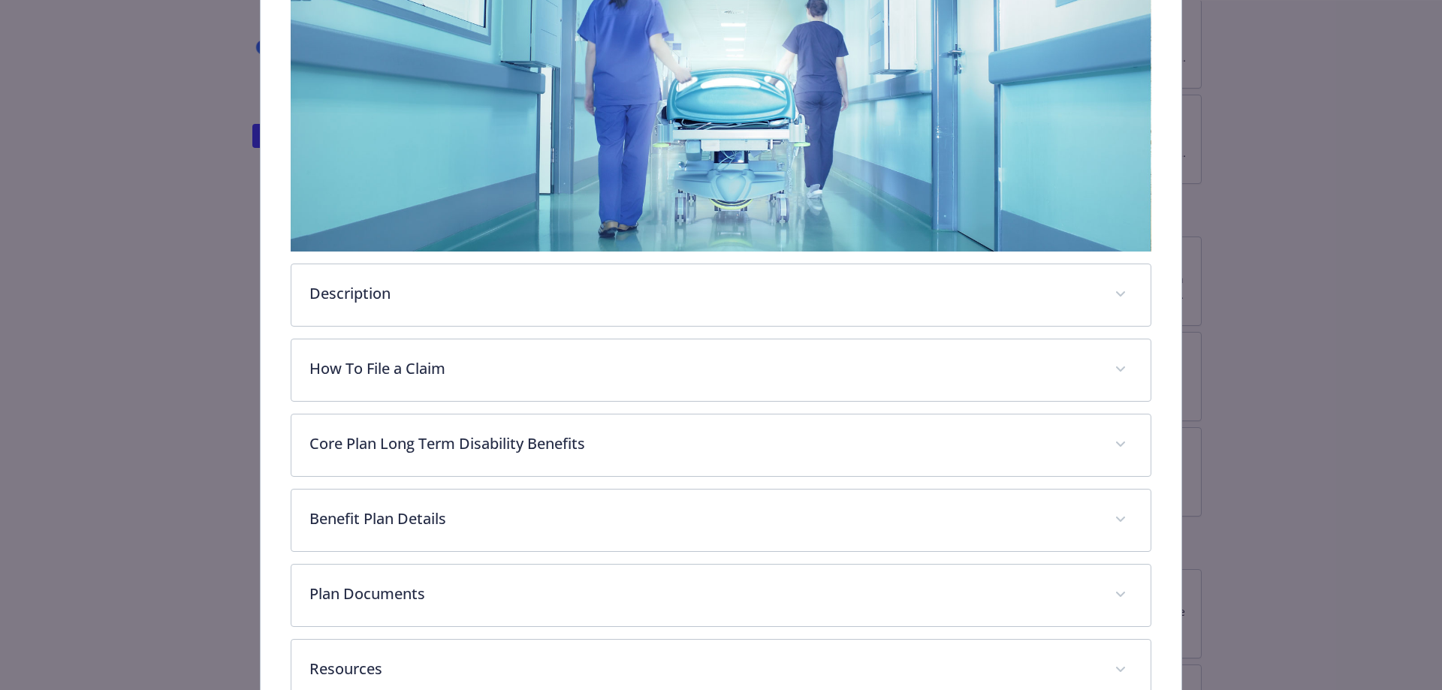
scroll to position [365, 0]
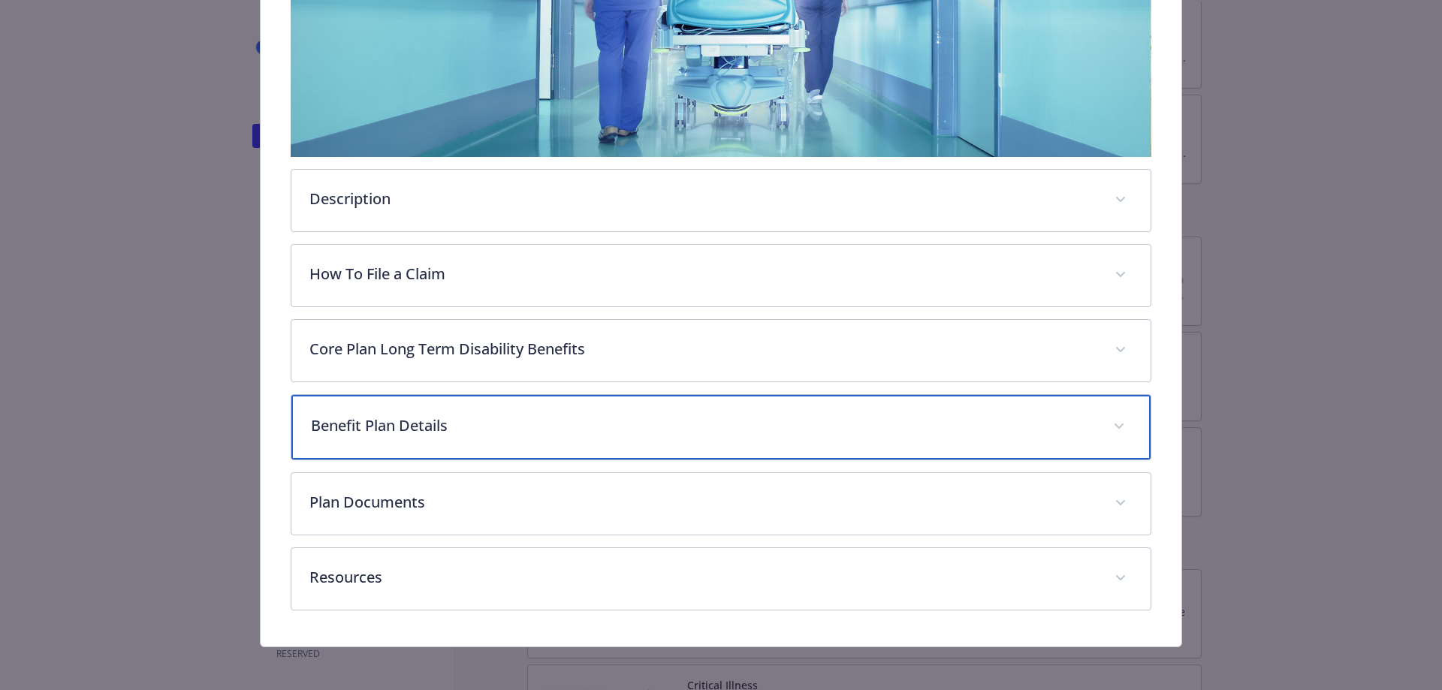
click at [814, 412] on div "Benefit Plan Details" at bounding box center [721, 427] width 860 height 65
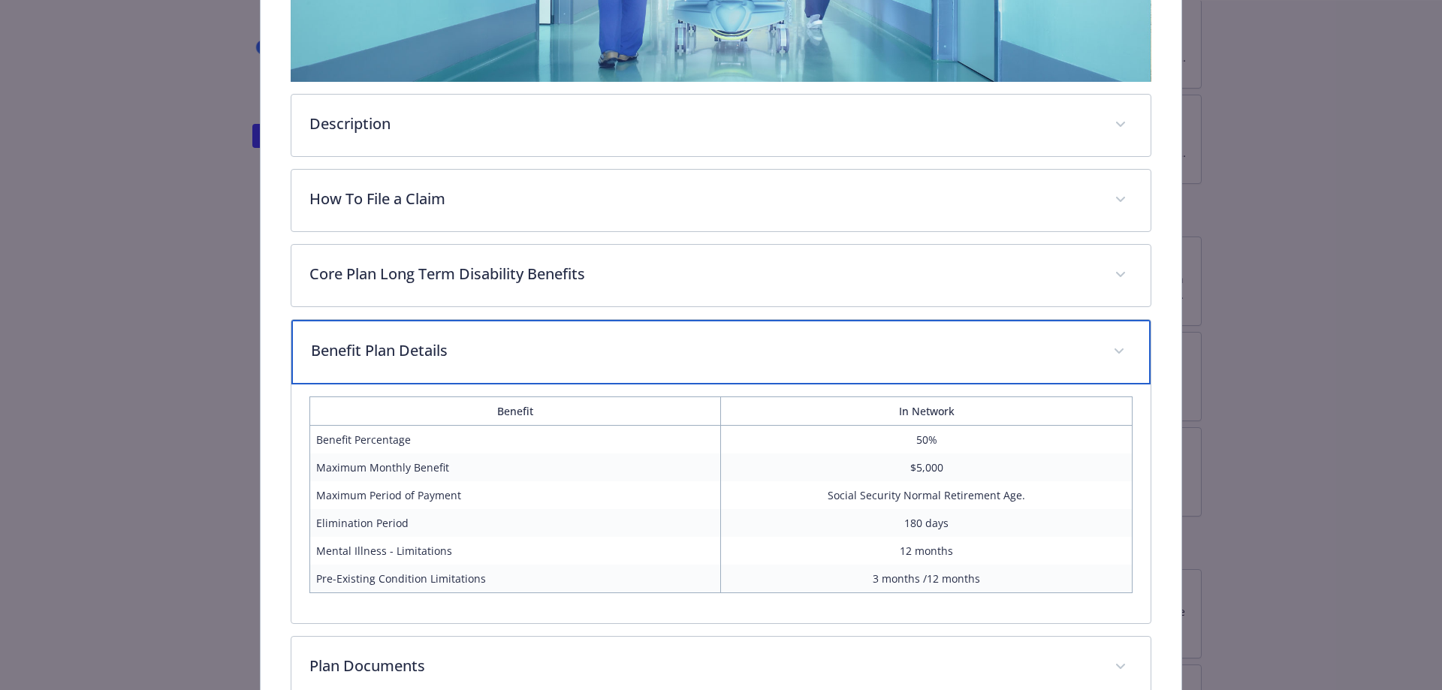
scroll to position [515, 0]
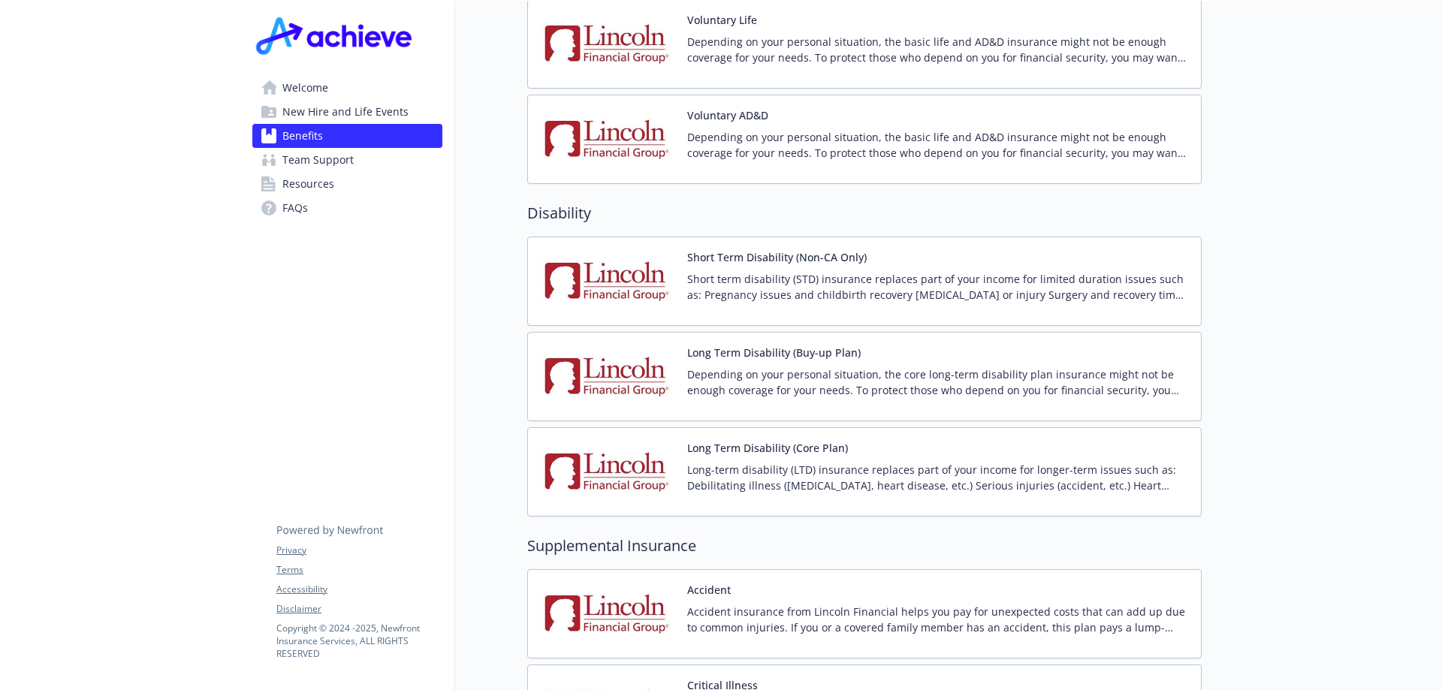
scroll to position [1503, 11]
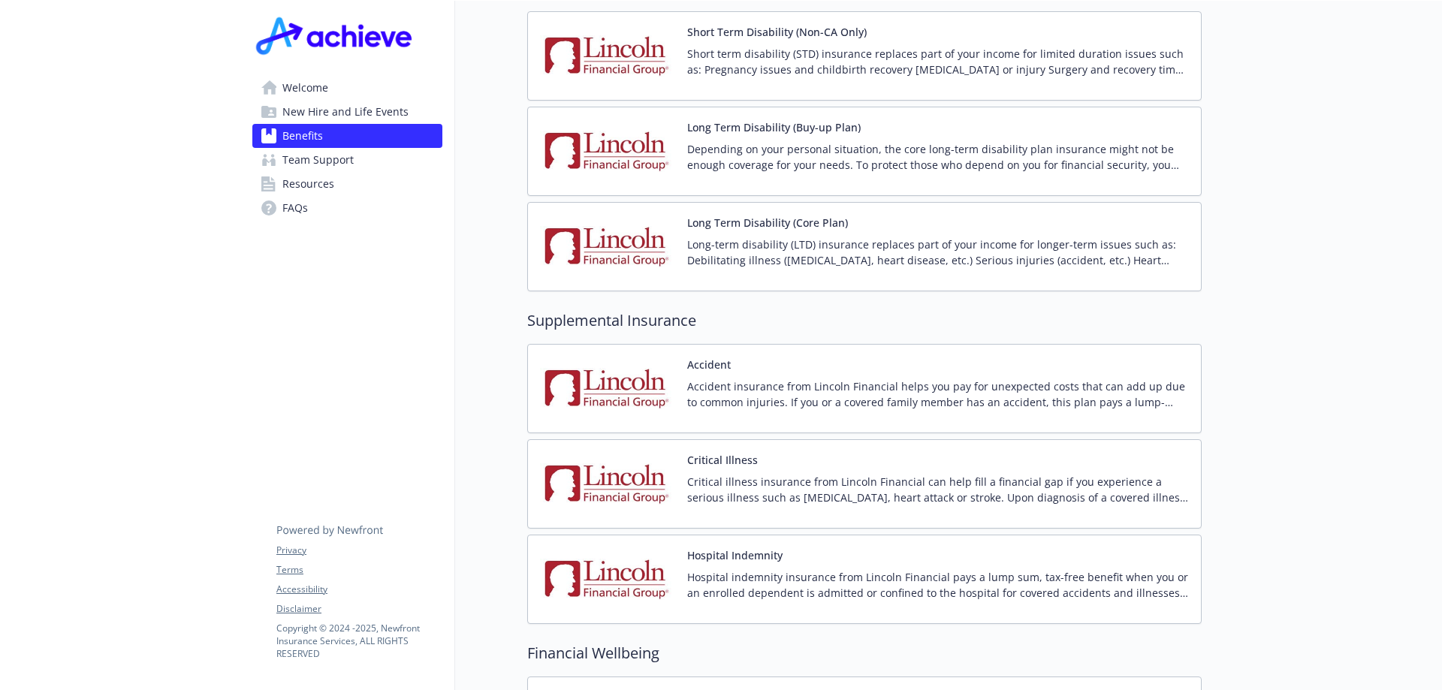
click at [937, 382] on p "Accident insurance from Lincoln Financial helps you pay for unexpected costs th…" at bounding box center [938, 395] width 502 height 32
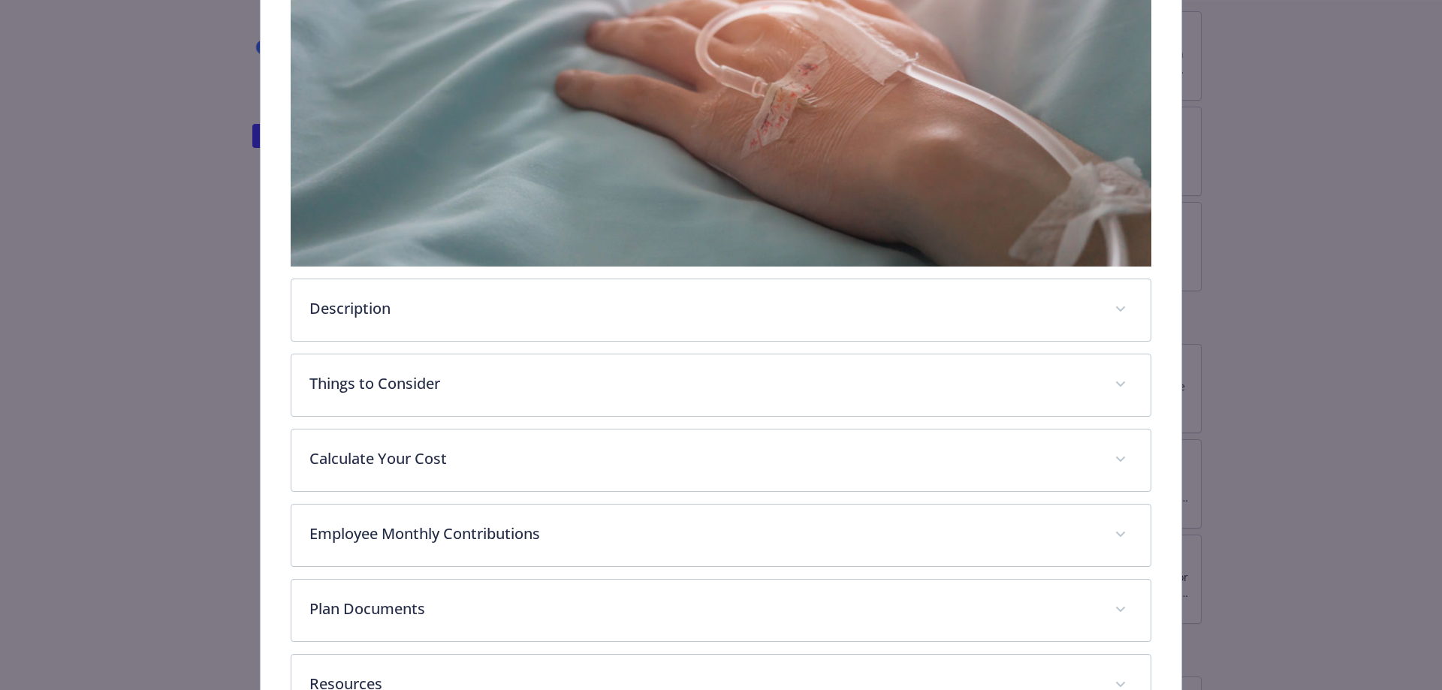
scroll to position [421, 0]
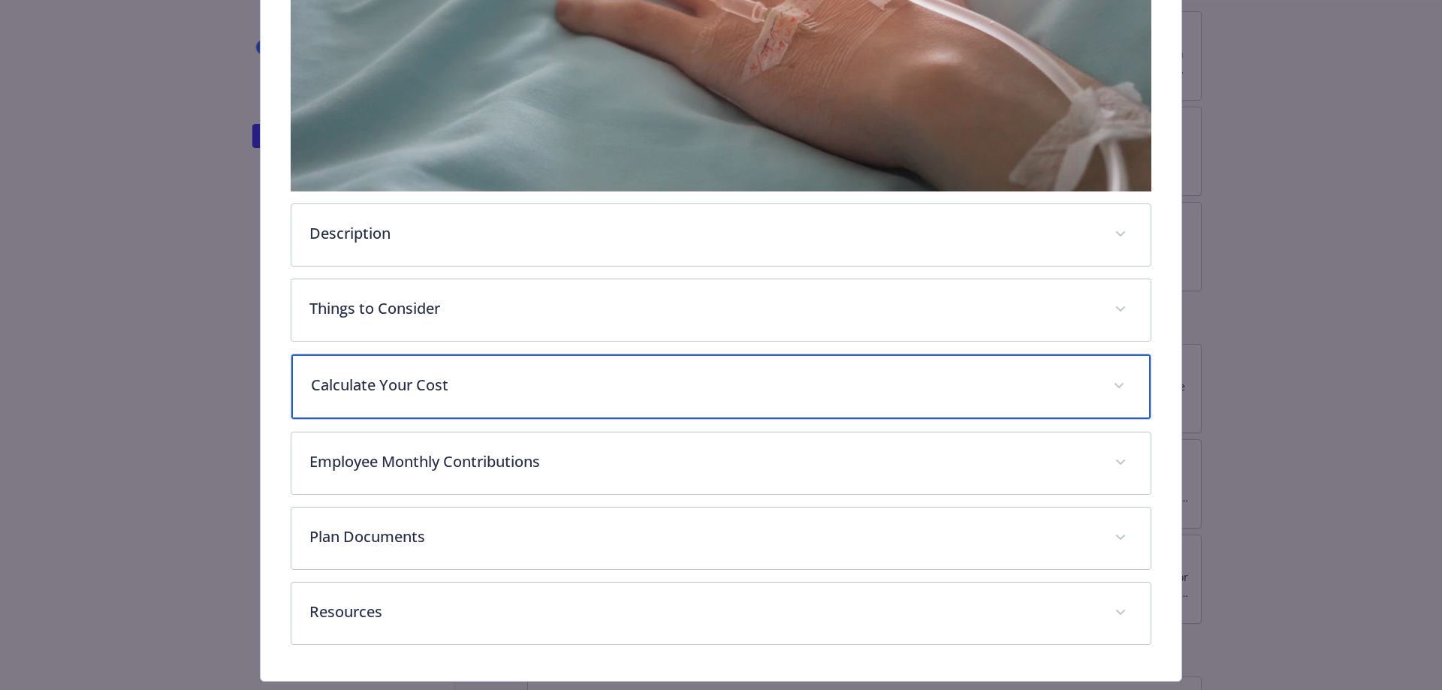
click at [813, 377] on p "Calculate Your Cost" at bounding box center [703, 385] width 785 height 23
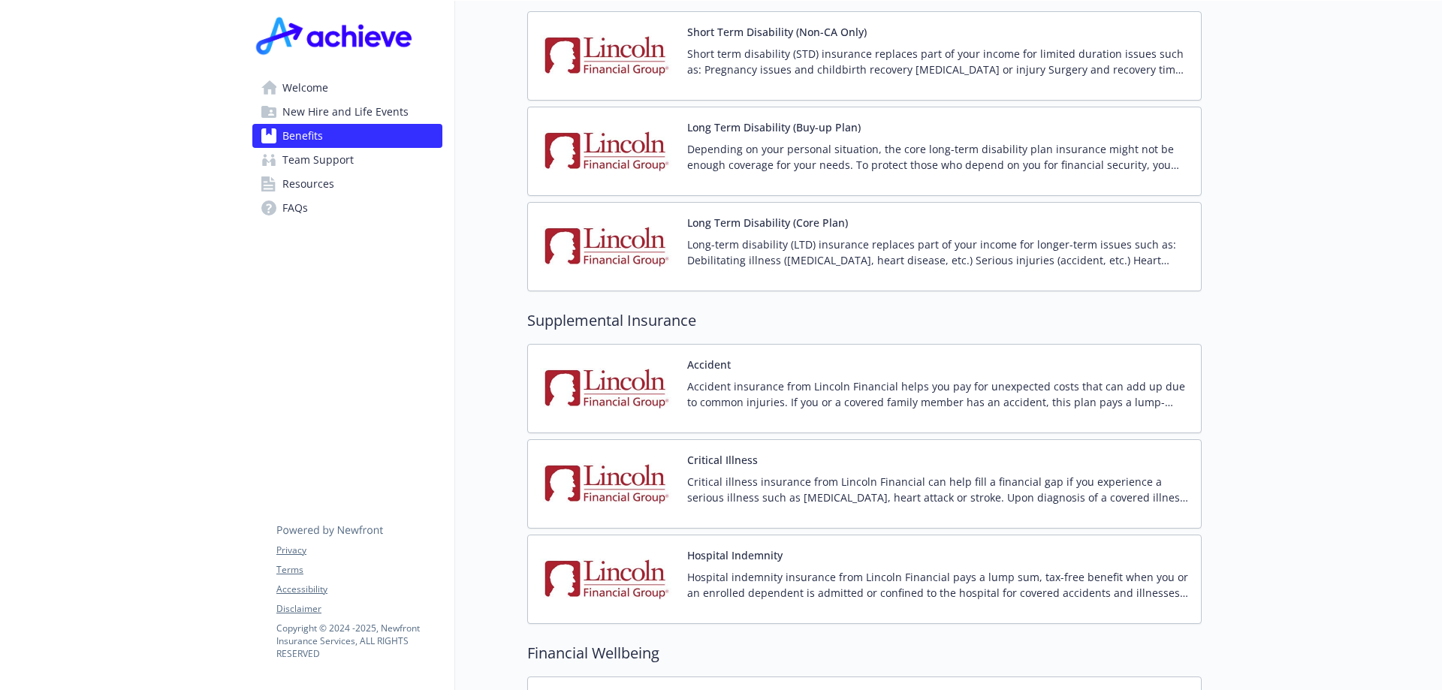
click at [944, 457] on div "Critical Illness Critical illness insurance from Lincoln Financial can help fil…" at bounding box center [938, 484] width 502 height 64
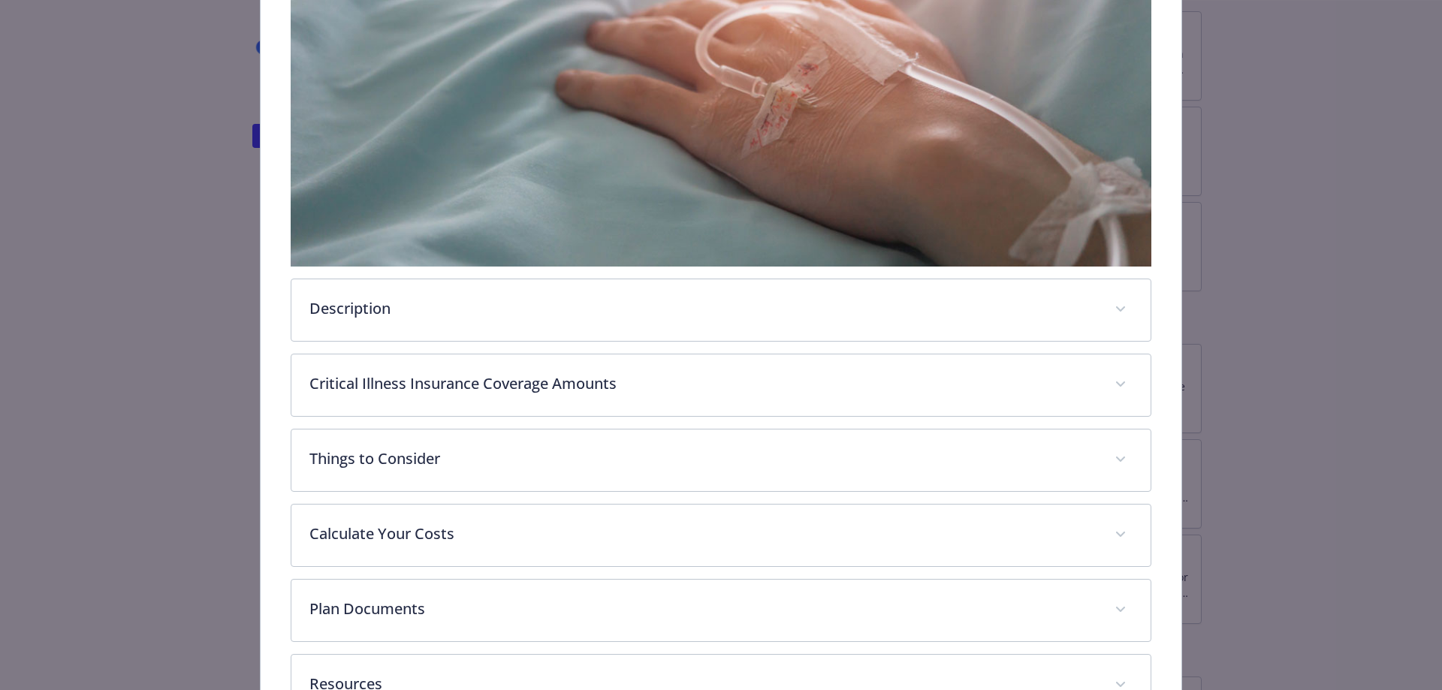
scroll to position [455, 0]
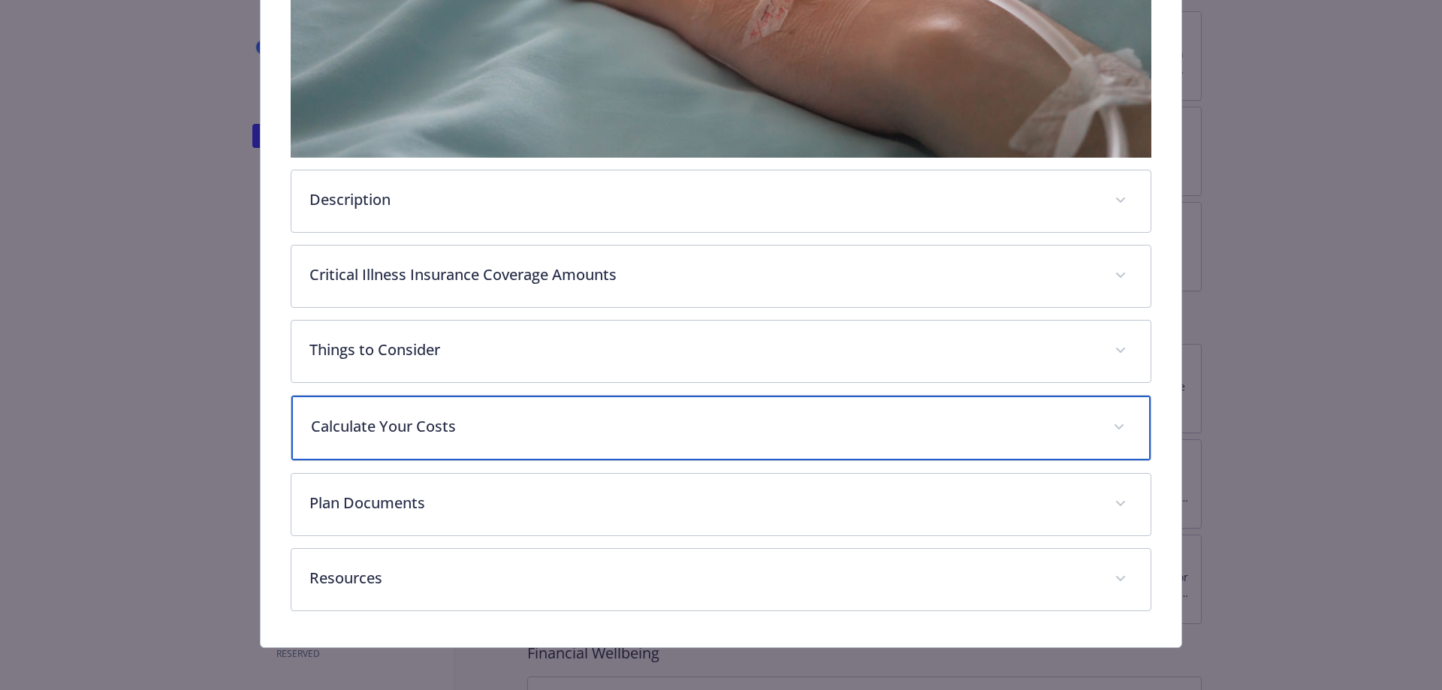
click at [879, 450] on div "Calculate Your Costs" at bounding box center [721, 428] width 860 height 65
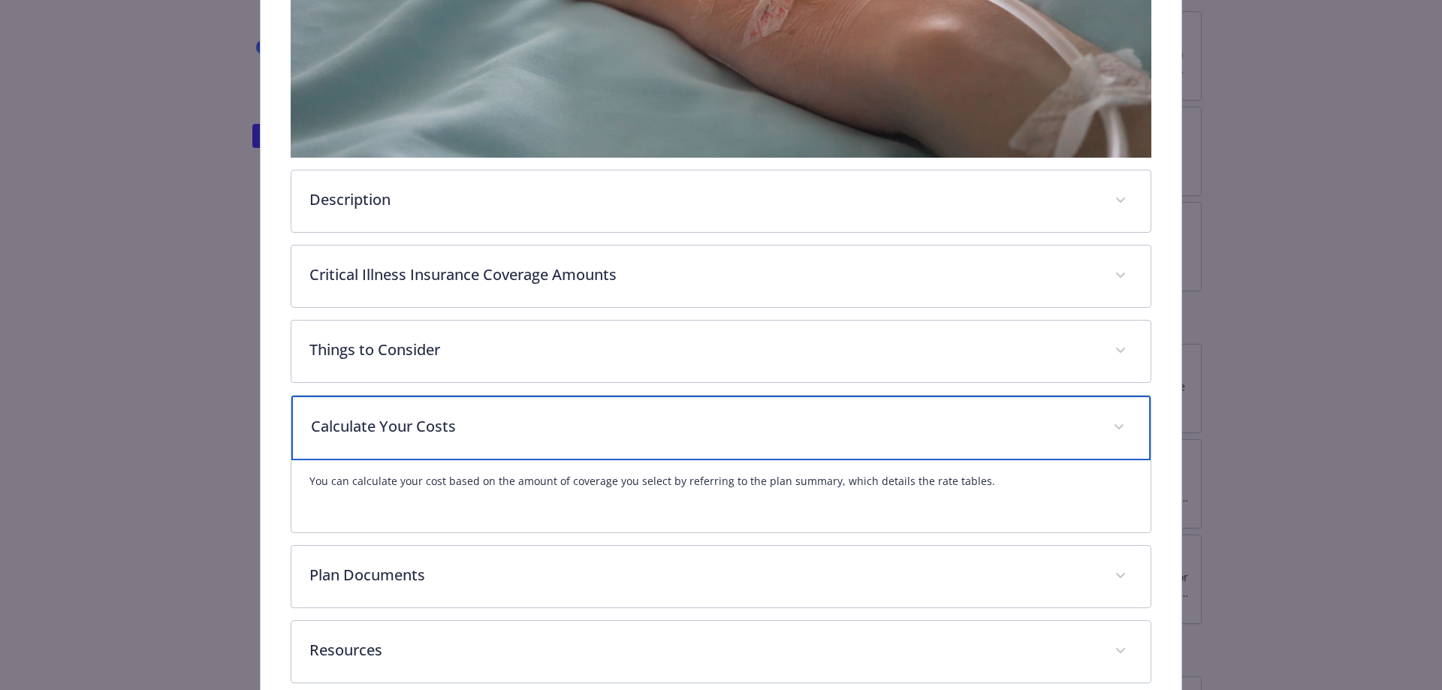
scroll to position [530, 0]
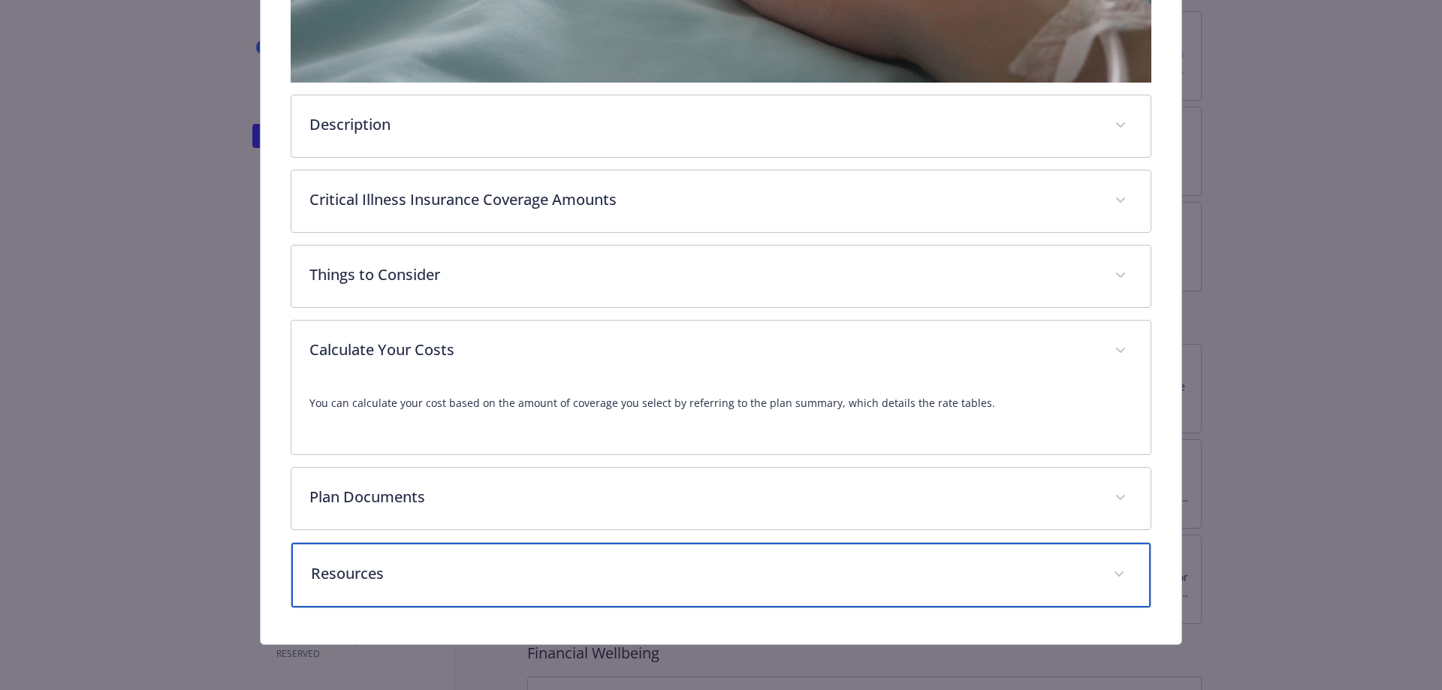
click at [893, 565] on p "Resources" at bounding box center [703, 574] width 785 height 23
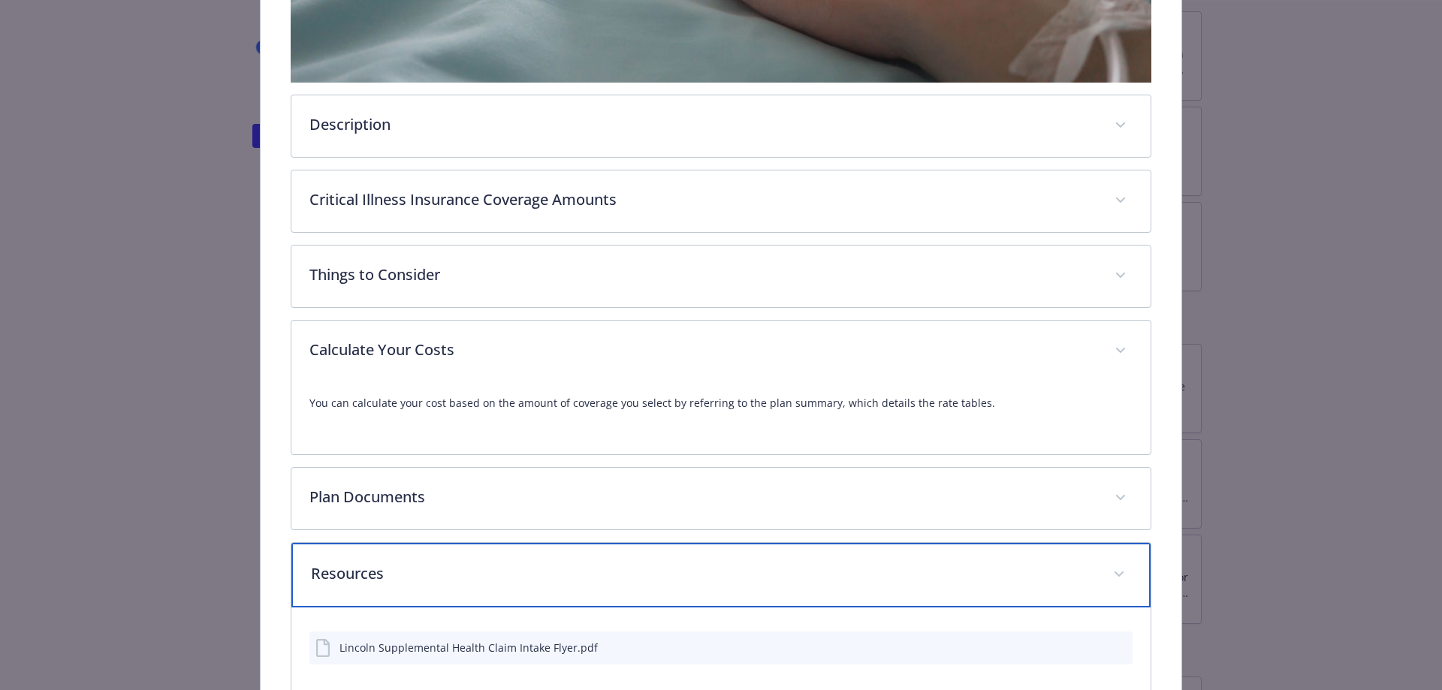
scroll to position [617, 0]
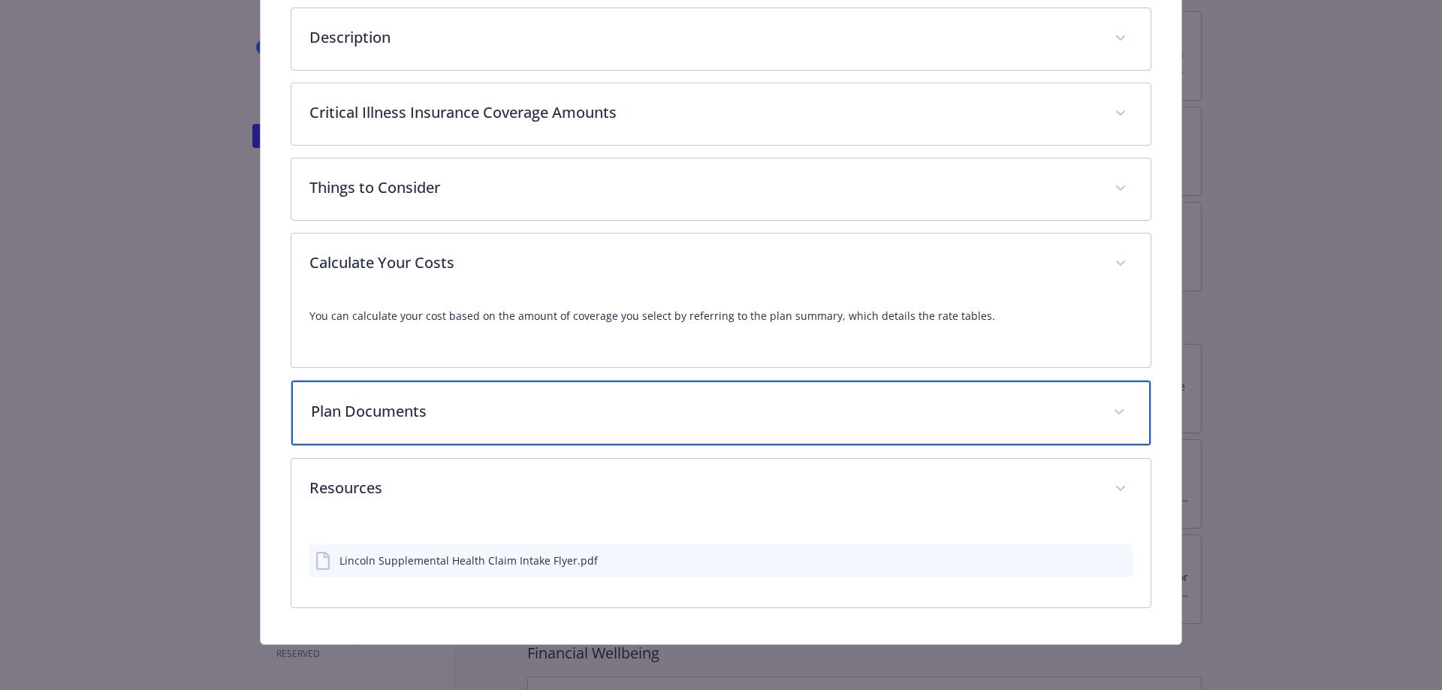
click at [924, 420] on div "Plan Documents" at bounding box center [721, 413] width 860 height 65
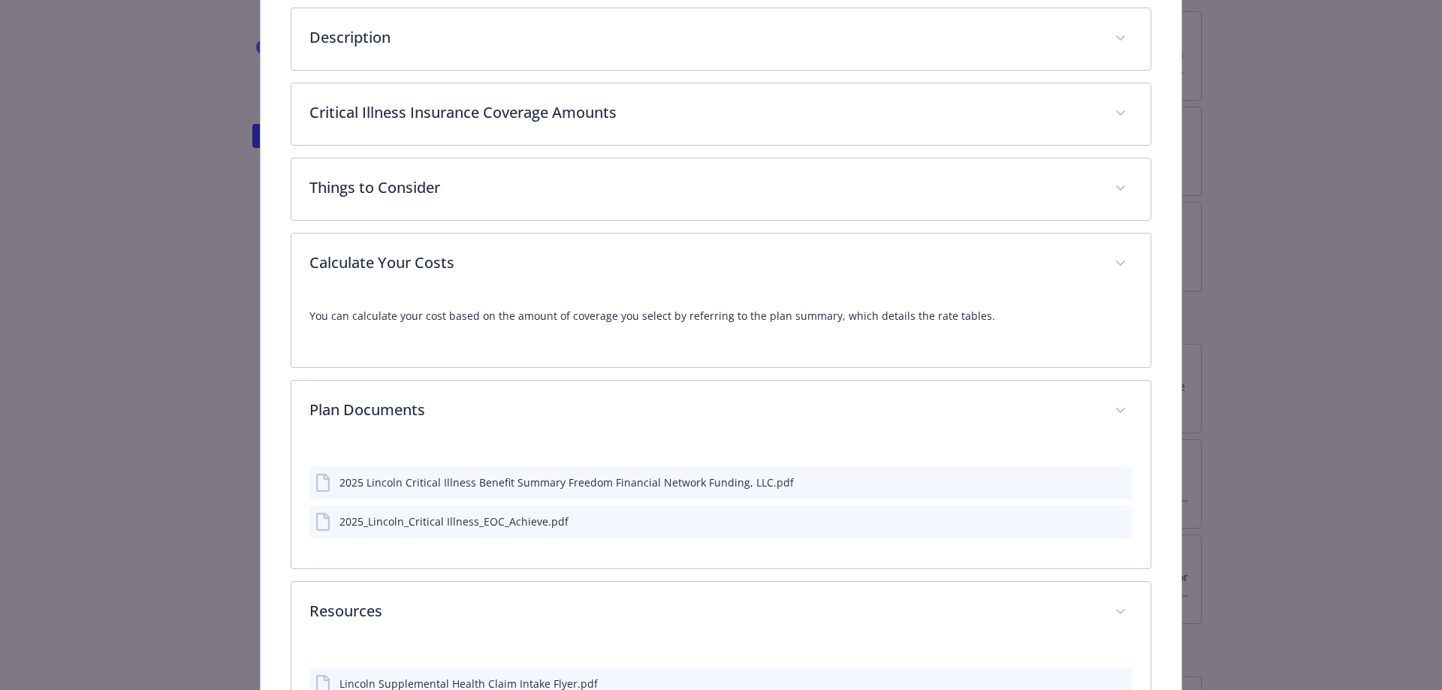
click at [569, 482] on div "2025 Lincoln Critical Illness Benefit Summary Freedom Financial Network Funding…" at bounding box center [567, 483] width 455 height 16
click at [1119, 480] on div "2025 Lincoln Critical Illness Benefit Summary Freedom Financial Network Funding…" at bounding box center [722, 483] width 824 height 33
click at [1117, 481] on button "preview file" at bounding box center [1118, 482] width 17 height 14
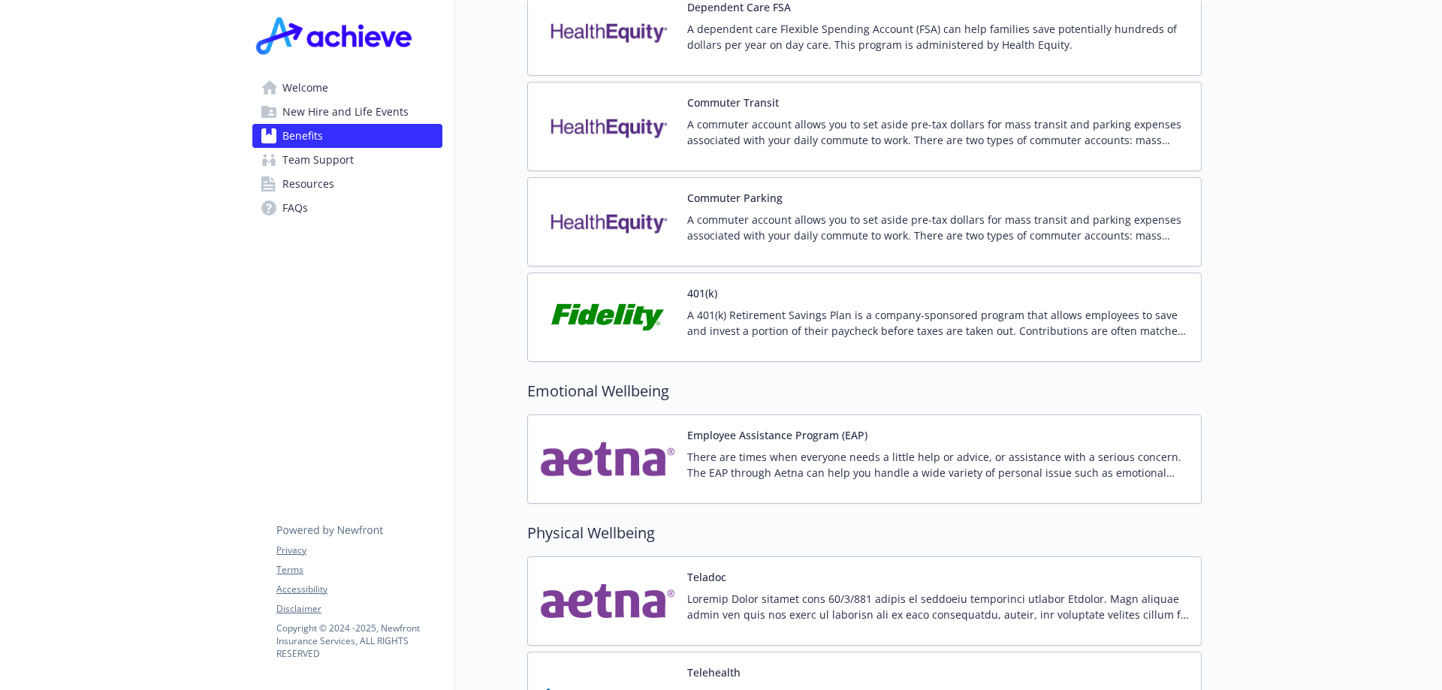
scroll to position [2629, 11]
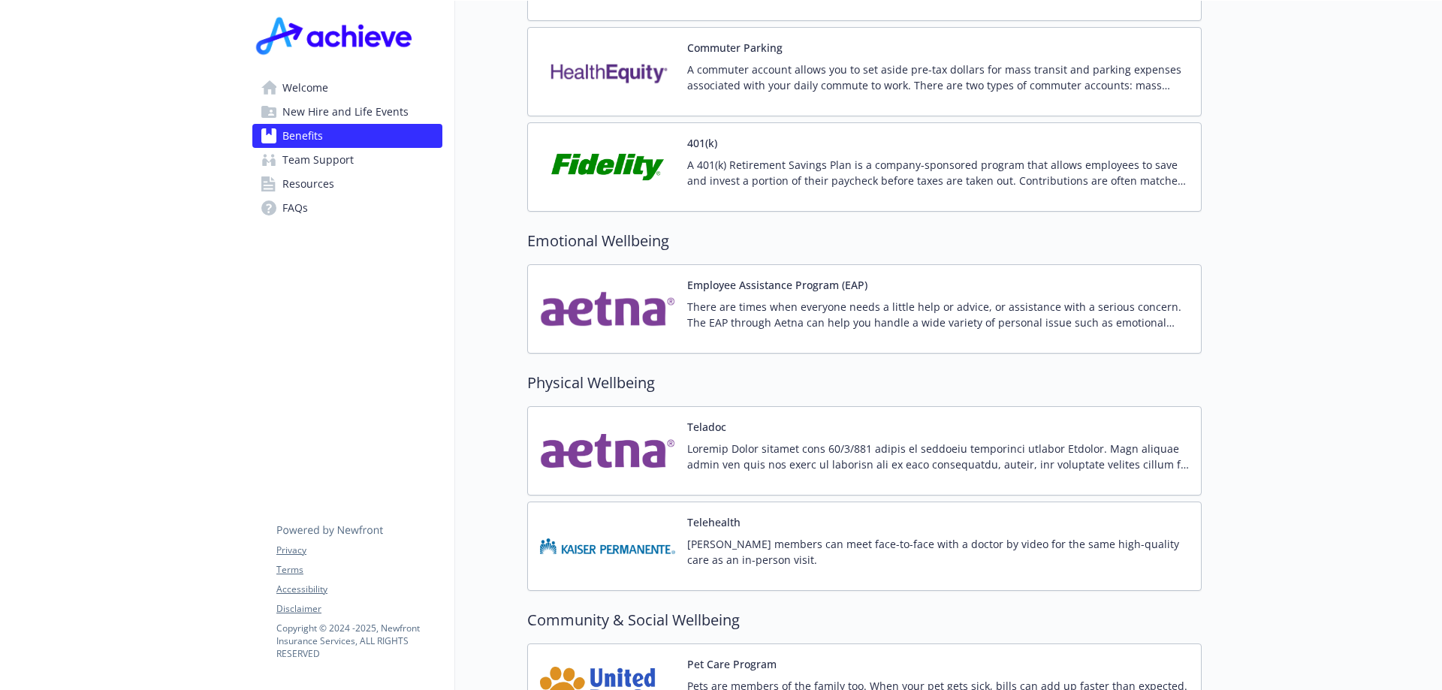
click at [968, 372] on h2 "Physical Wellbeing" at bounding box center [864, 383] width 675 height 23
click at [850, 372] on h2 "Physical Wellbeing" at bounding box center [864, 383] width 675 height 23
click at [610, 372] on h2 "Physical Wellbeing" at bounding box center [864, 383] width 675 height 23
click at [744, 379] on div "Physical Wellbeing Teladoc Telehealth [PERSON_NAME] members can meet face-to-fa…" at bounding box center [864, 481] width 675 height 219
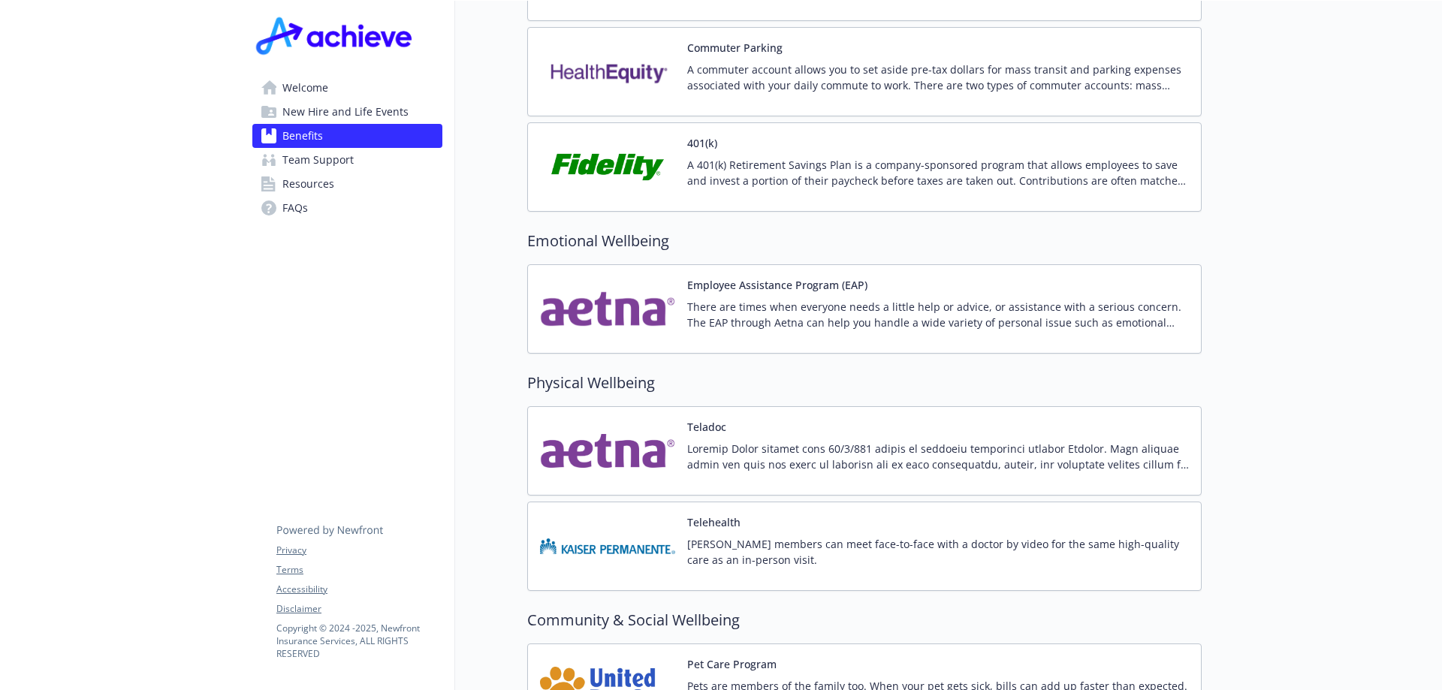
click at [884, 372] on h2 "Physical Wellbeing" at bounding box center [864, 383] width 675 height 23
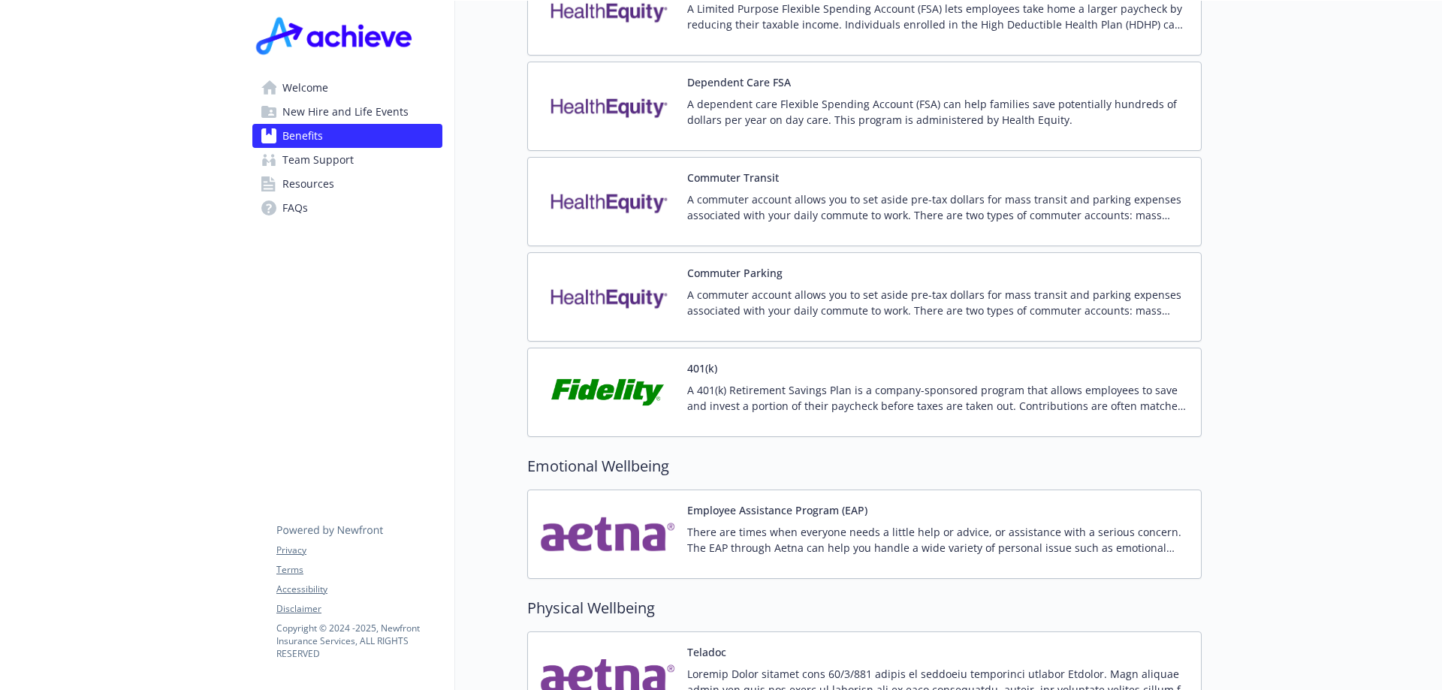
scroll to position [2479, 11]
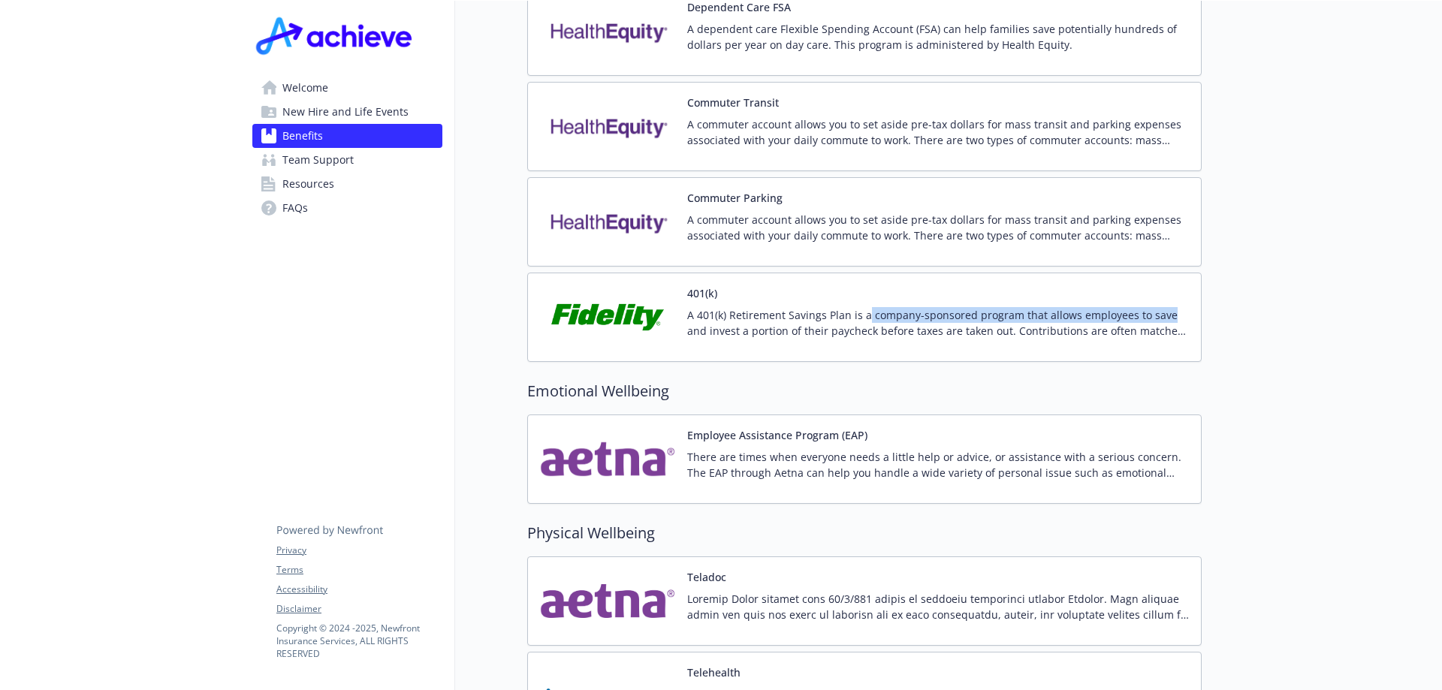
drag, startPoint x: 860, startPoint y: 281, endPoint x: 1167, endPoint y: 286, distance: 307.3
click at [1165, 285] on div "401(k) A 401(k) Retirement Savings Plan is a company-sponsored program that all…" at bounding box center [938, 317] width 502 height 64
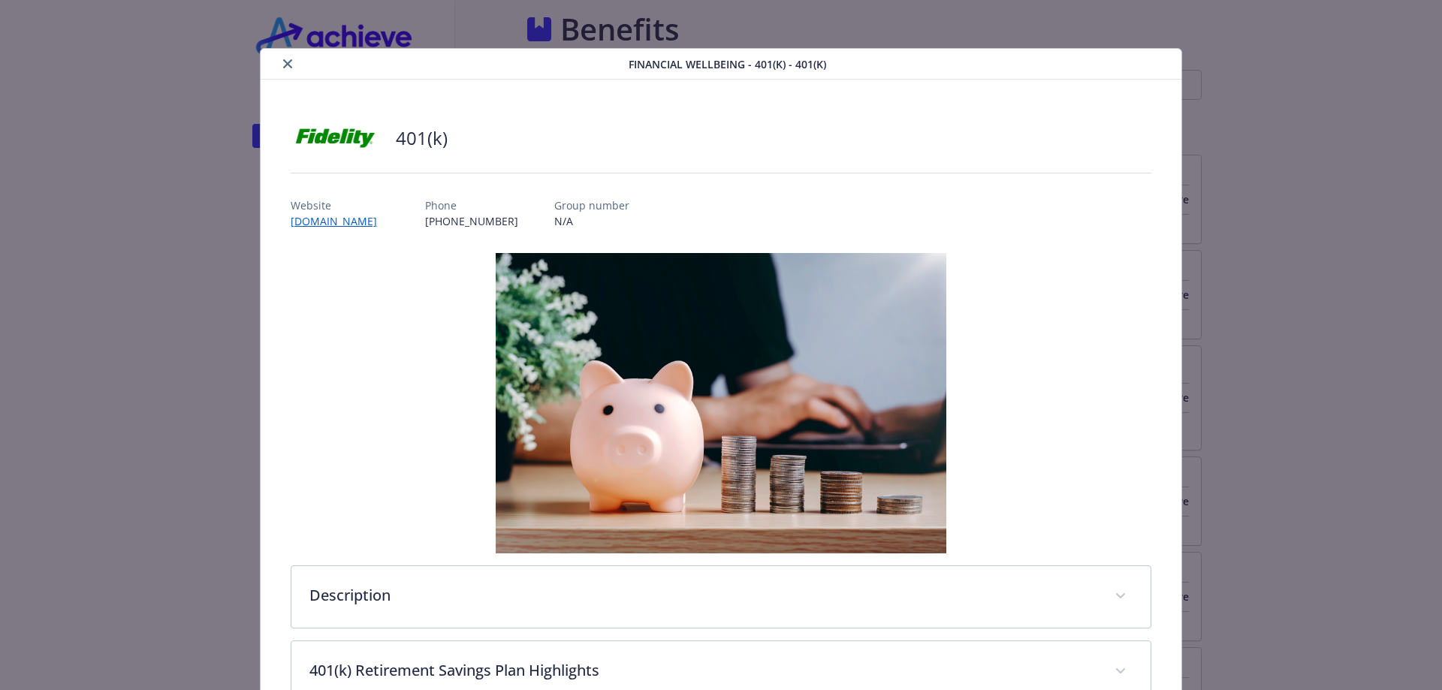
scroll to position [2479, 11]
drag, startPoint x: 1389, startPoint y: 334, endPoint x: 1344, endPoint y: 331, distance: 45.2
click at [1387, 333] on div "Financial Wellbeing - 401(k) - 401(k) 401(k) Website [DOMAIN_NAME] Phone [PHONE…" at bounding box center [721, 345] width 1442 height 690
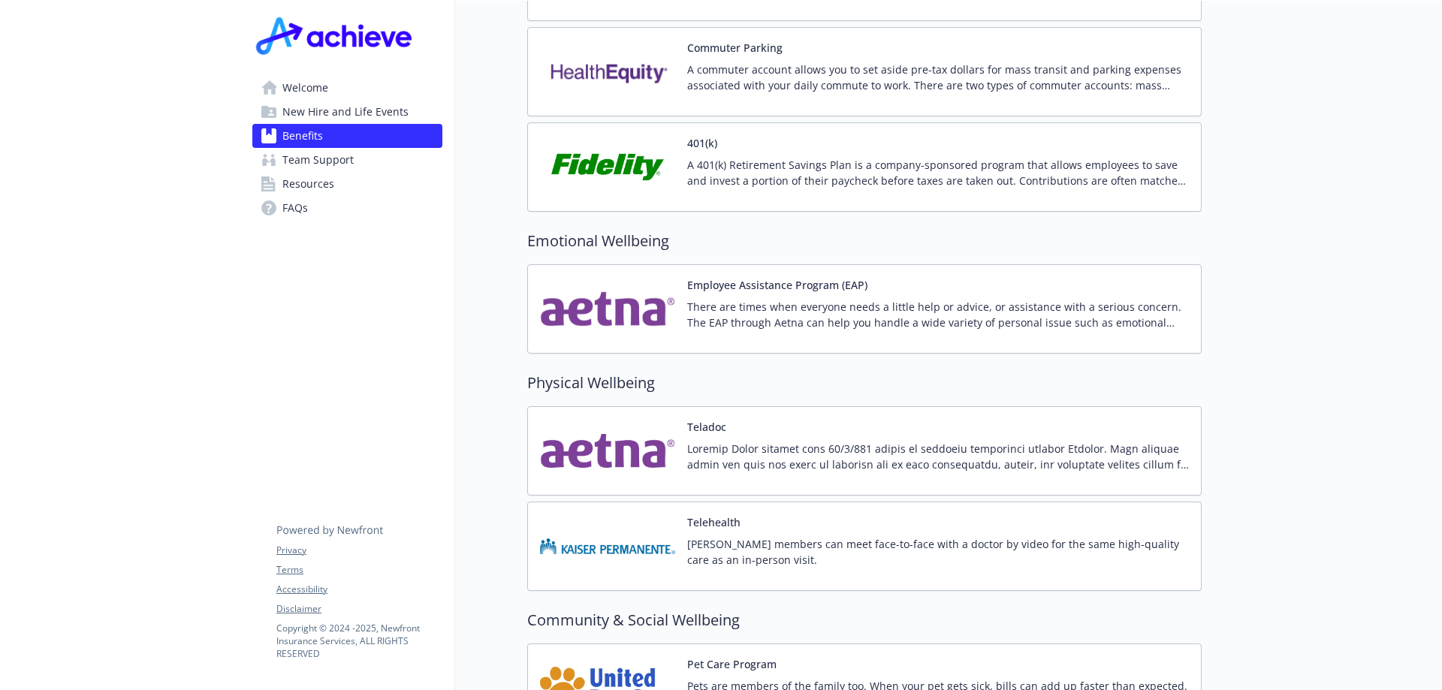
scroll to position [2705, 11]
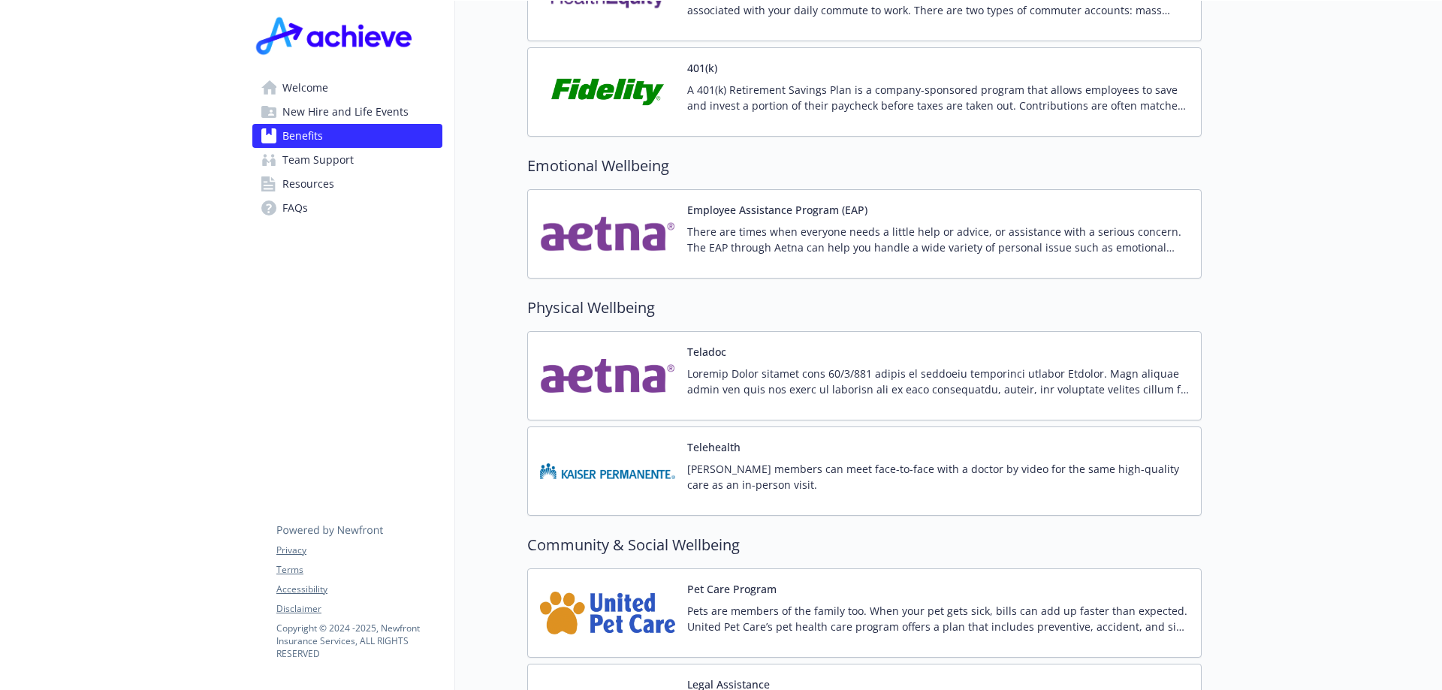
click at [753, 244] on div "There are times when everyone needs a little help or advice, or assistance with…" at bounding box center [938, 245] width 502 height 42
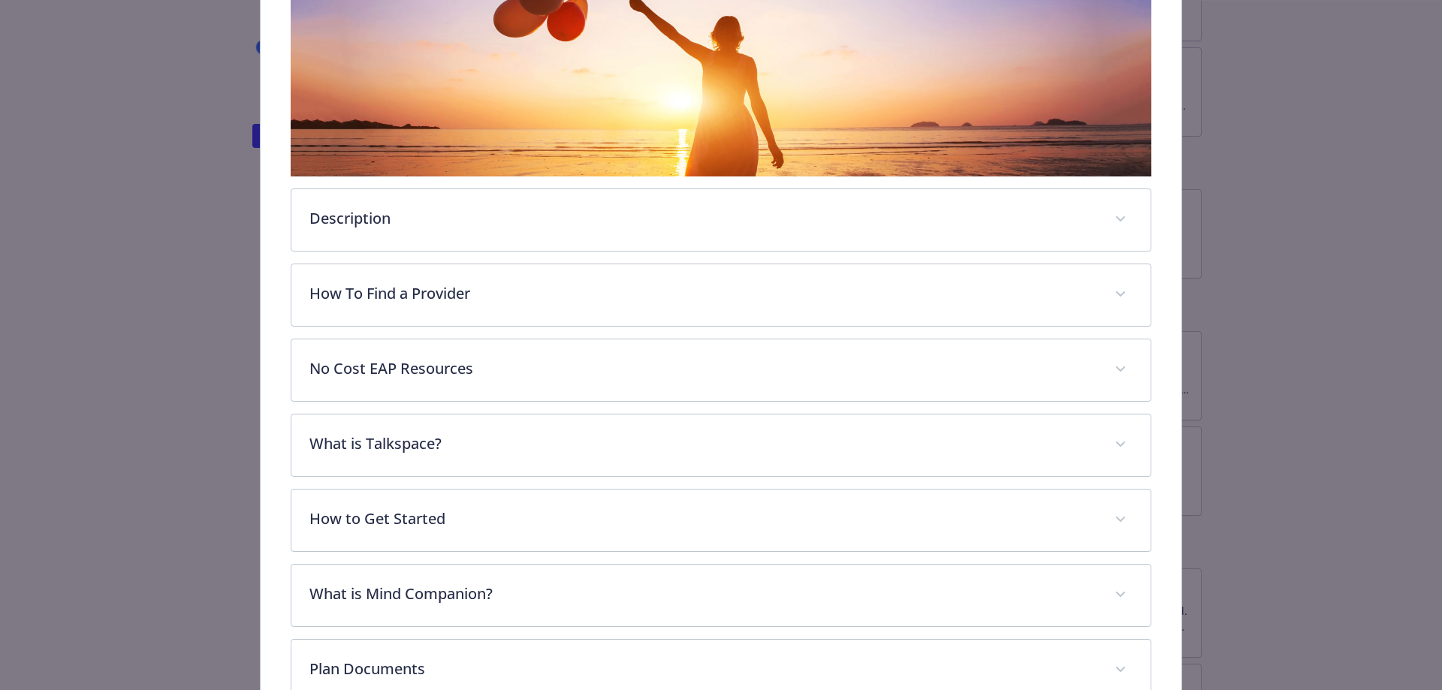
scroll to position [440, 0]
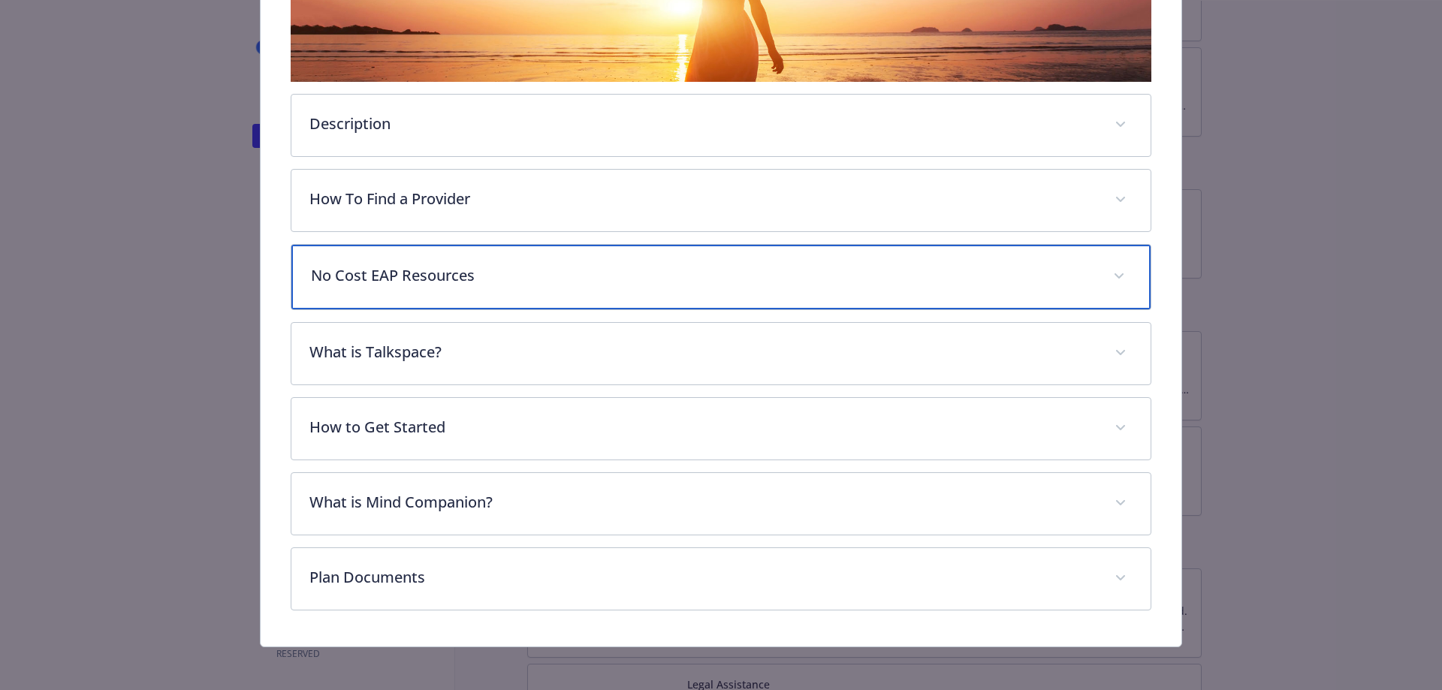
click at [588, 282] on p "No Cost EAP Resources" at bounding box center [703, 275] width 785 height 23
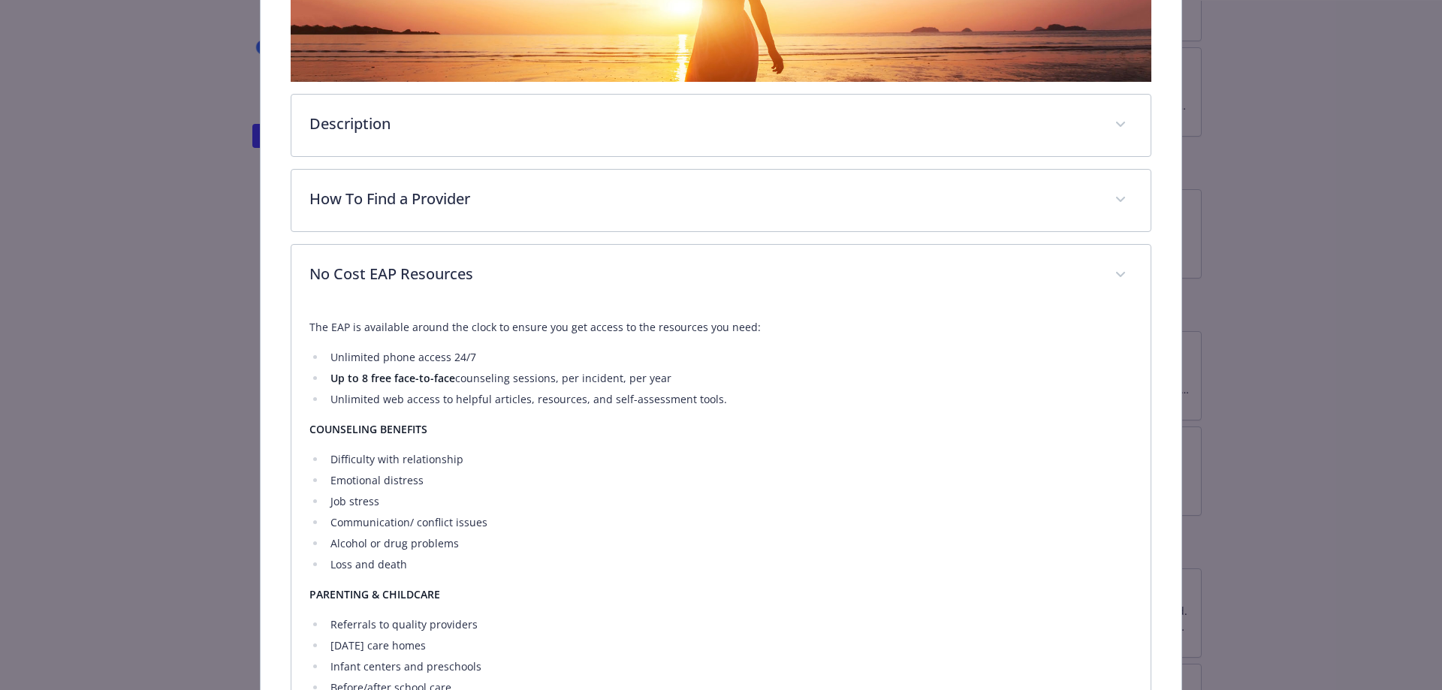
click at [907, 423] on p "COUNSELING BENEFITS" at bounding box center [722, 430] width 824 height 18
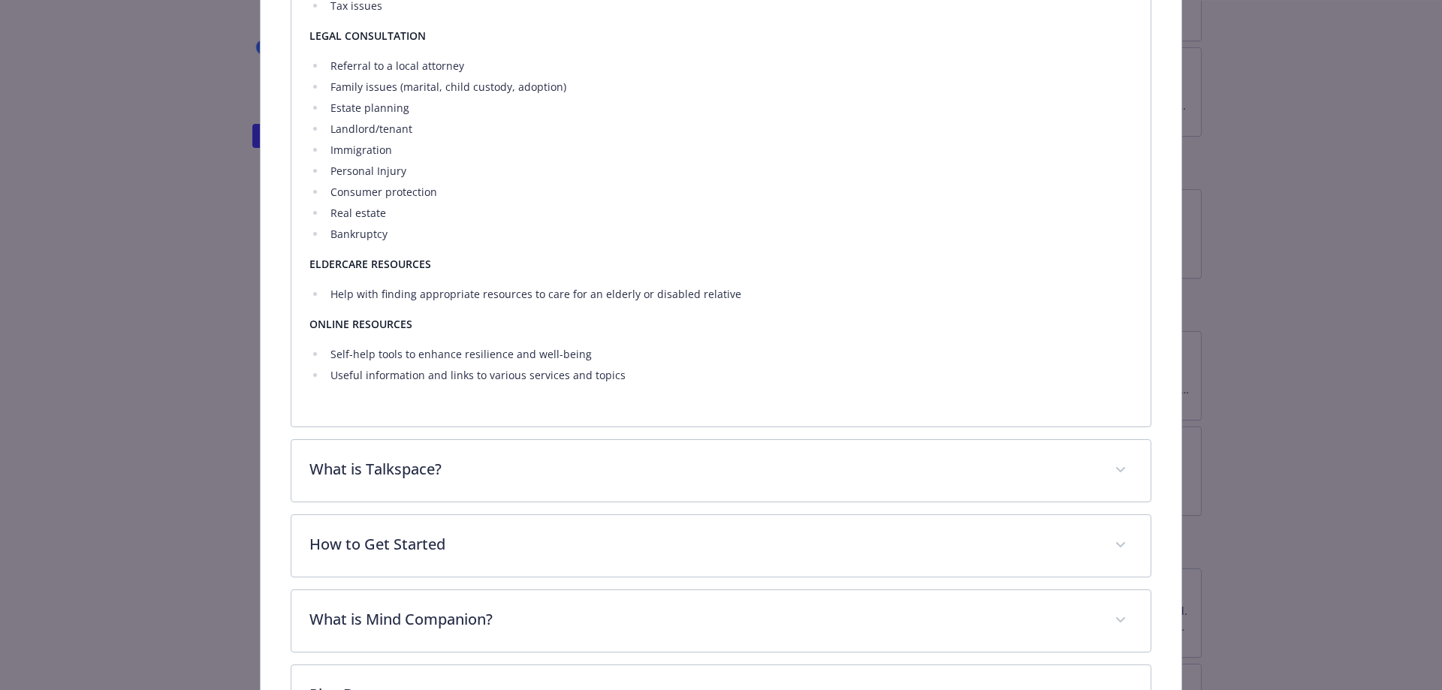
scroll to position [1387, 0]
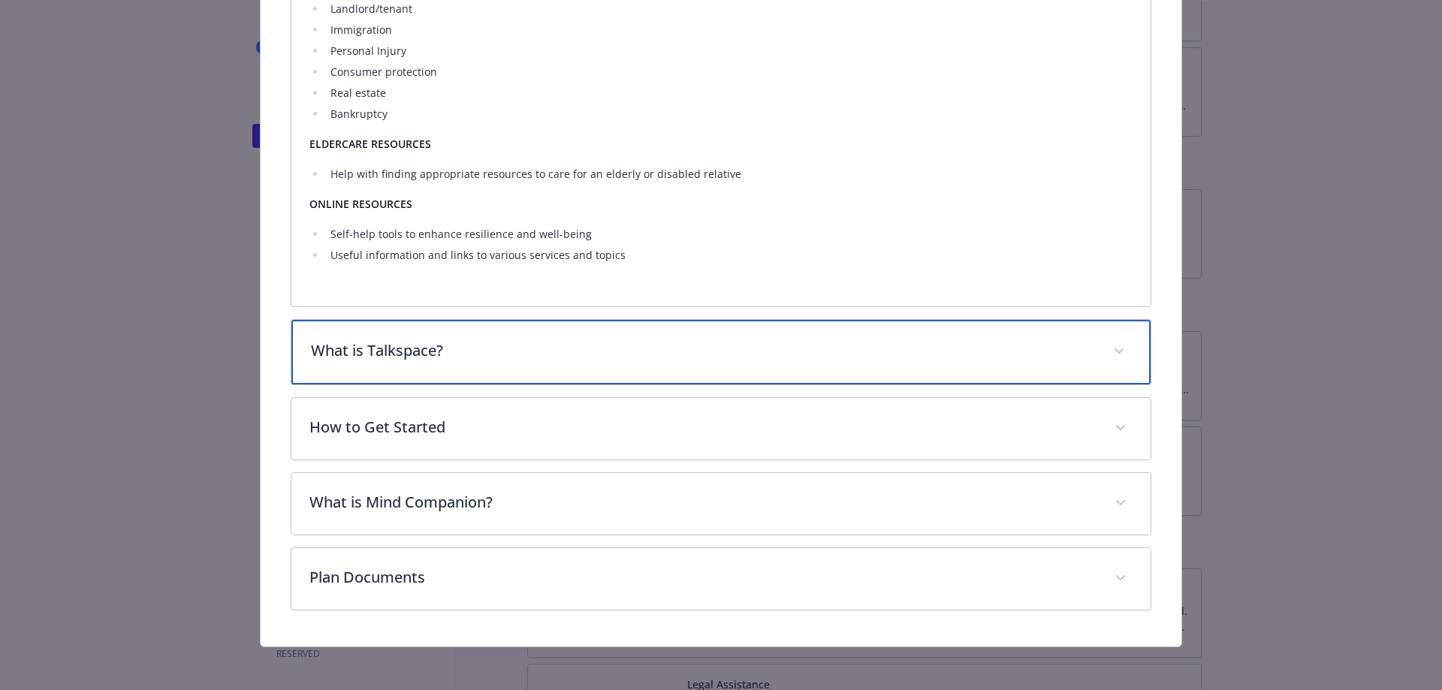
click at [681, 337] on div "What is Talkspace?" at bounding box center [721, 352] width 860 height 65
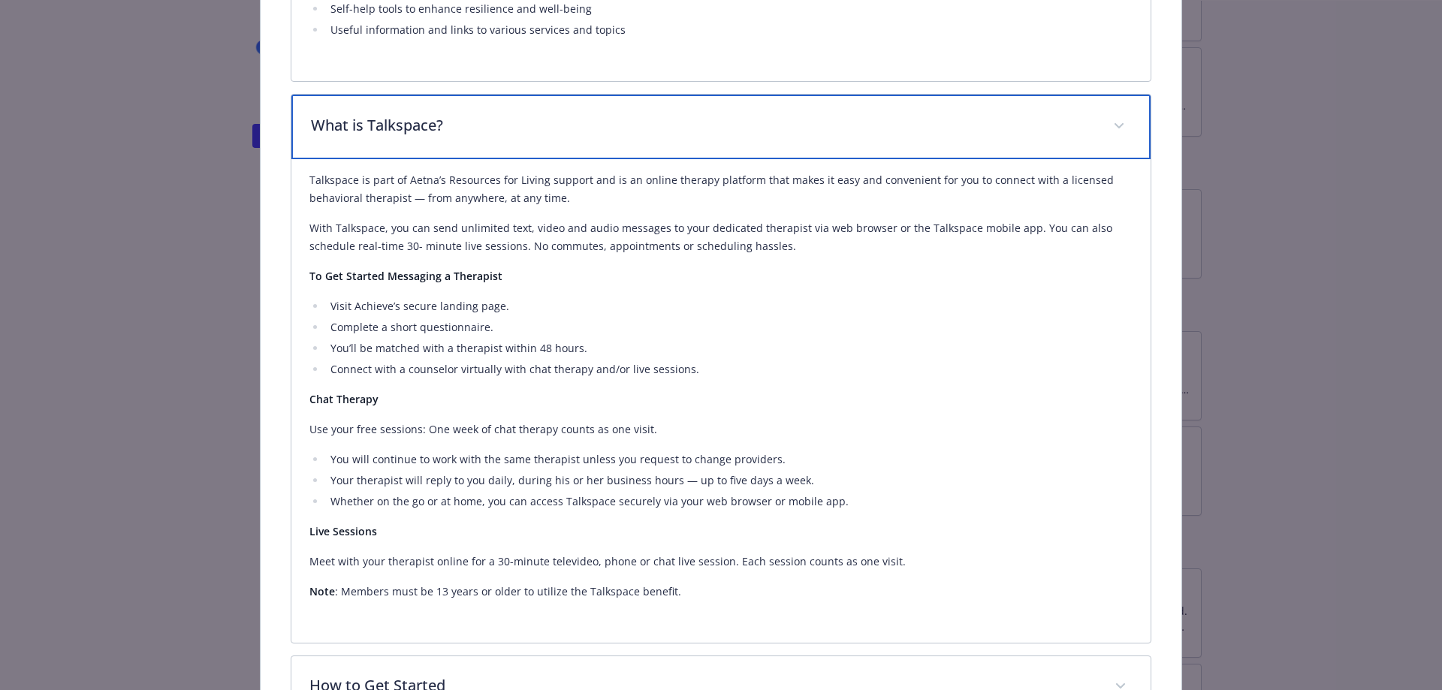
scroll to position [1762, 0]
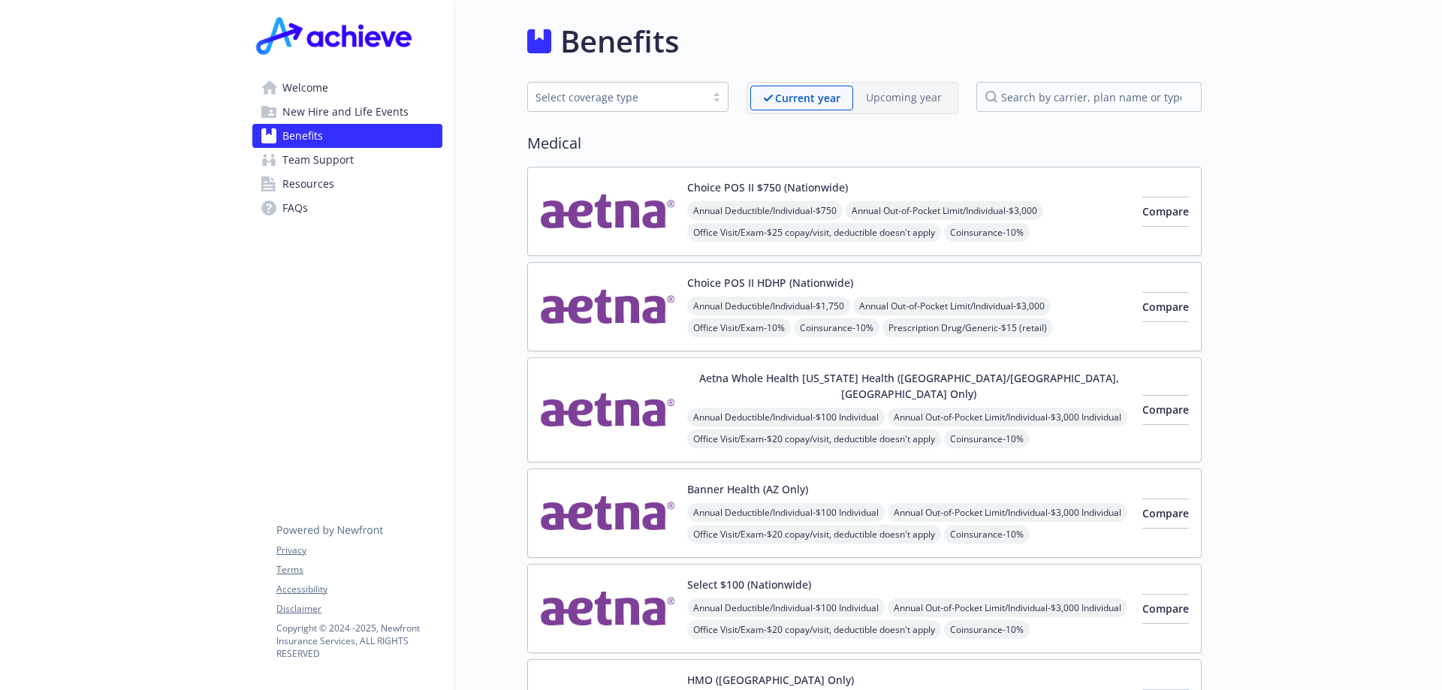
scroll to position [150, 11]
